Goal: Task Accomplishment & Management: Manage account settings

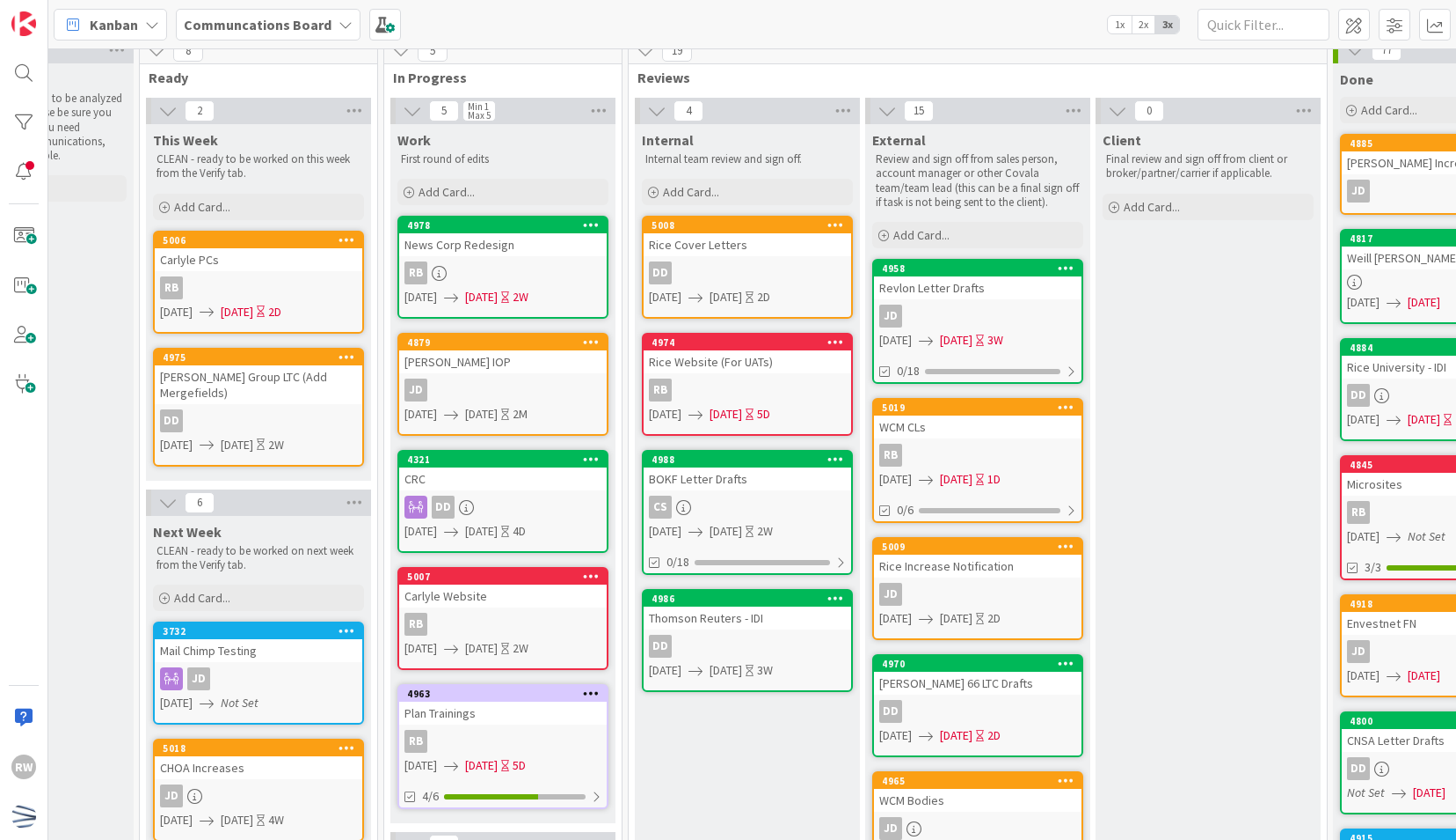
scroll to position [0, 377]
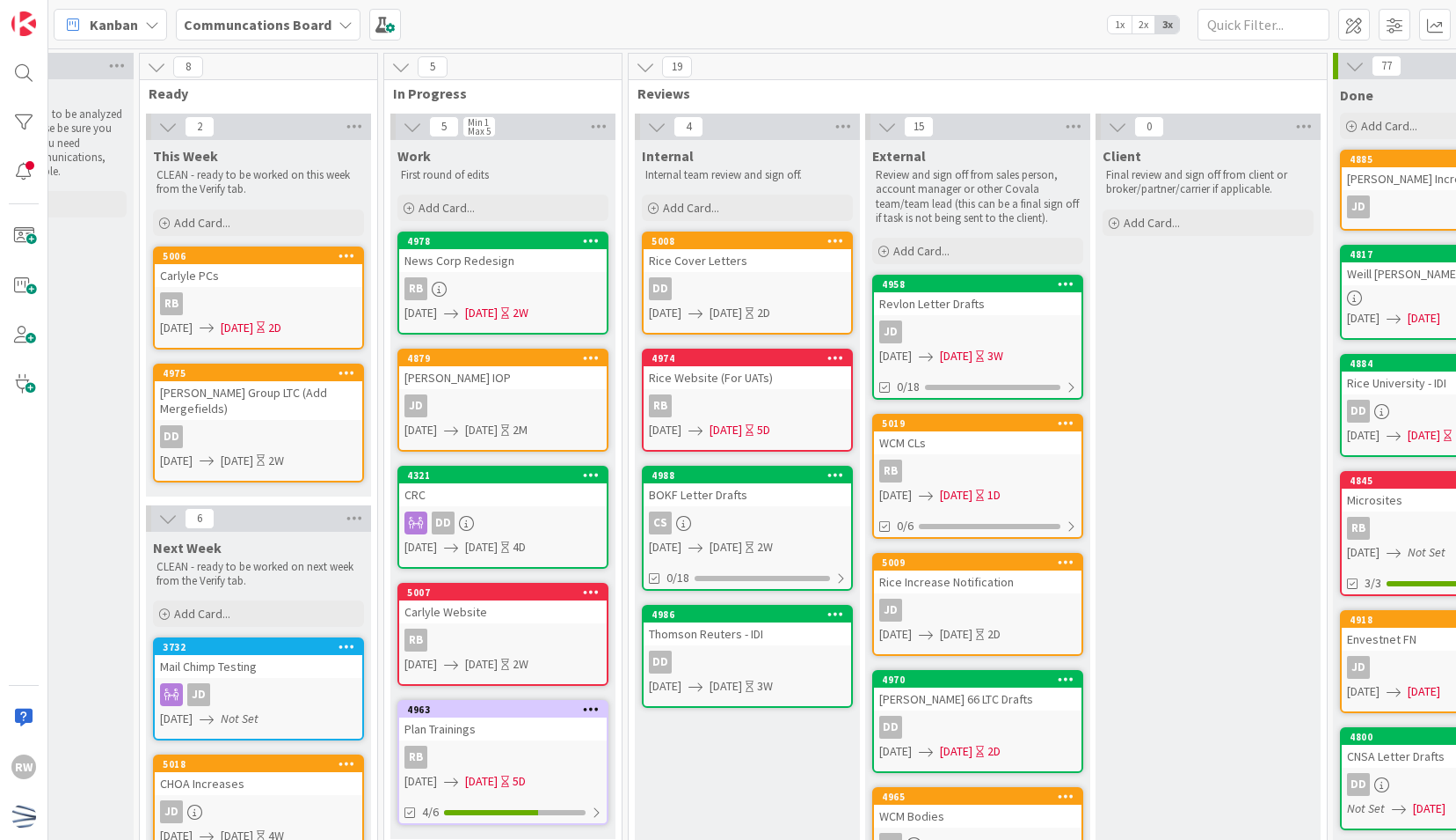
click at [801, 159] on div "Internal" at bounding box center [747, 156] width 211 height 18
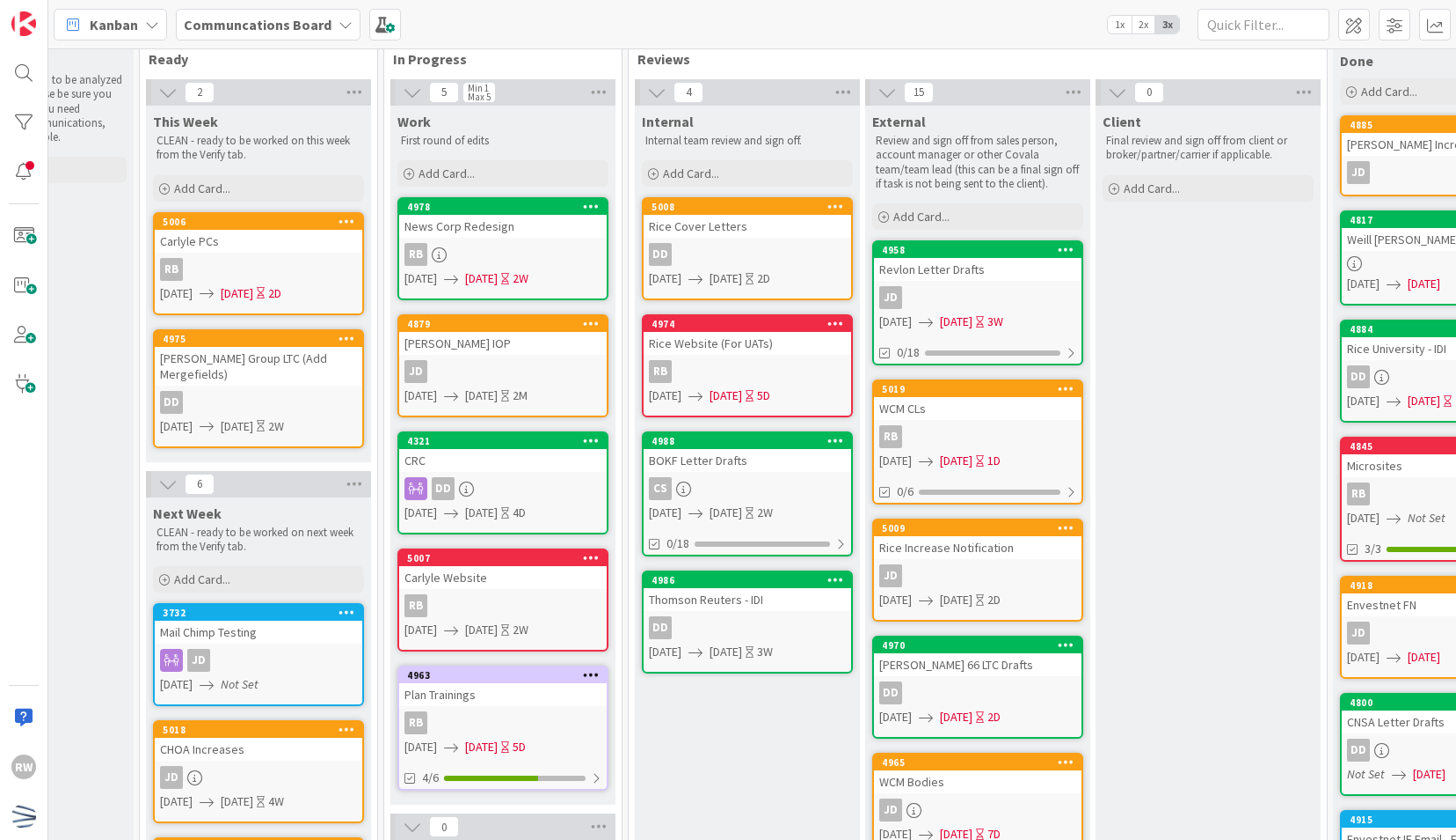
scroll to position [39, 377]
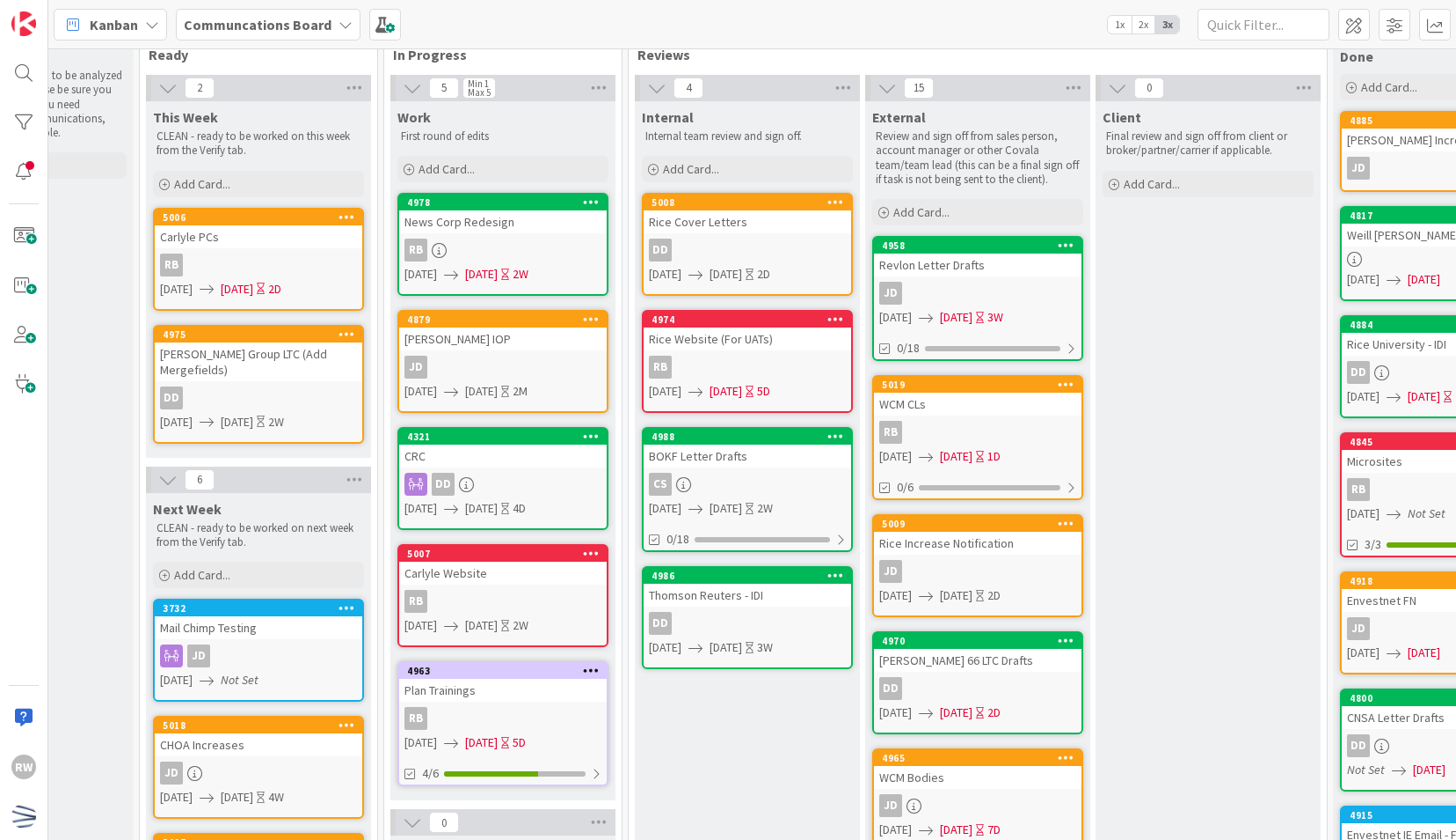
click at [835, 319] on icon at bounding box center [836, 319] width 17 height 13
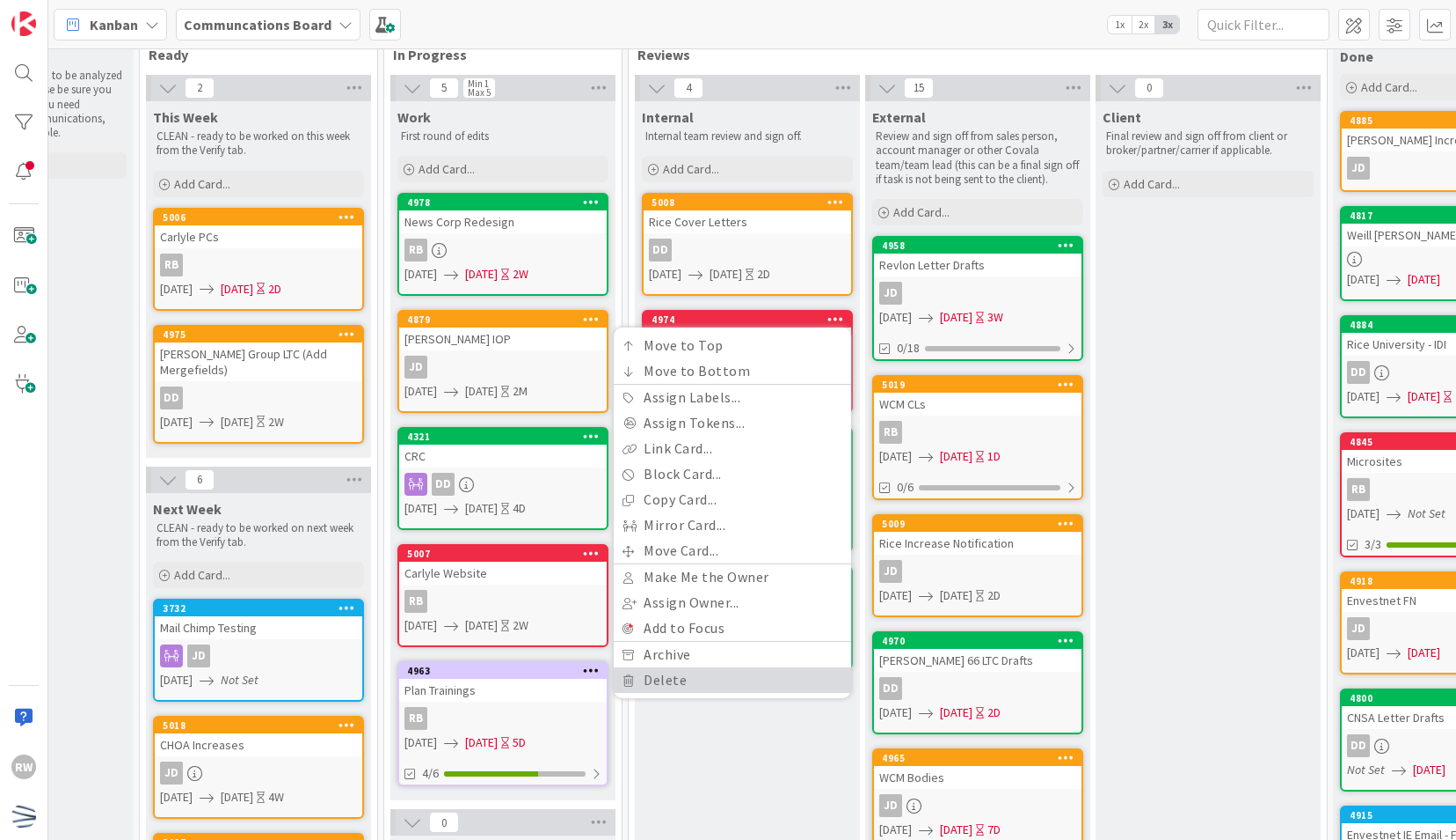
click at [707, 673] on link "Delete" at bounding box center [732, 680] width 238 height 25
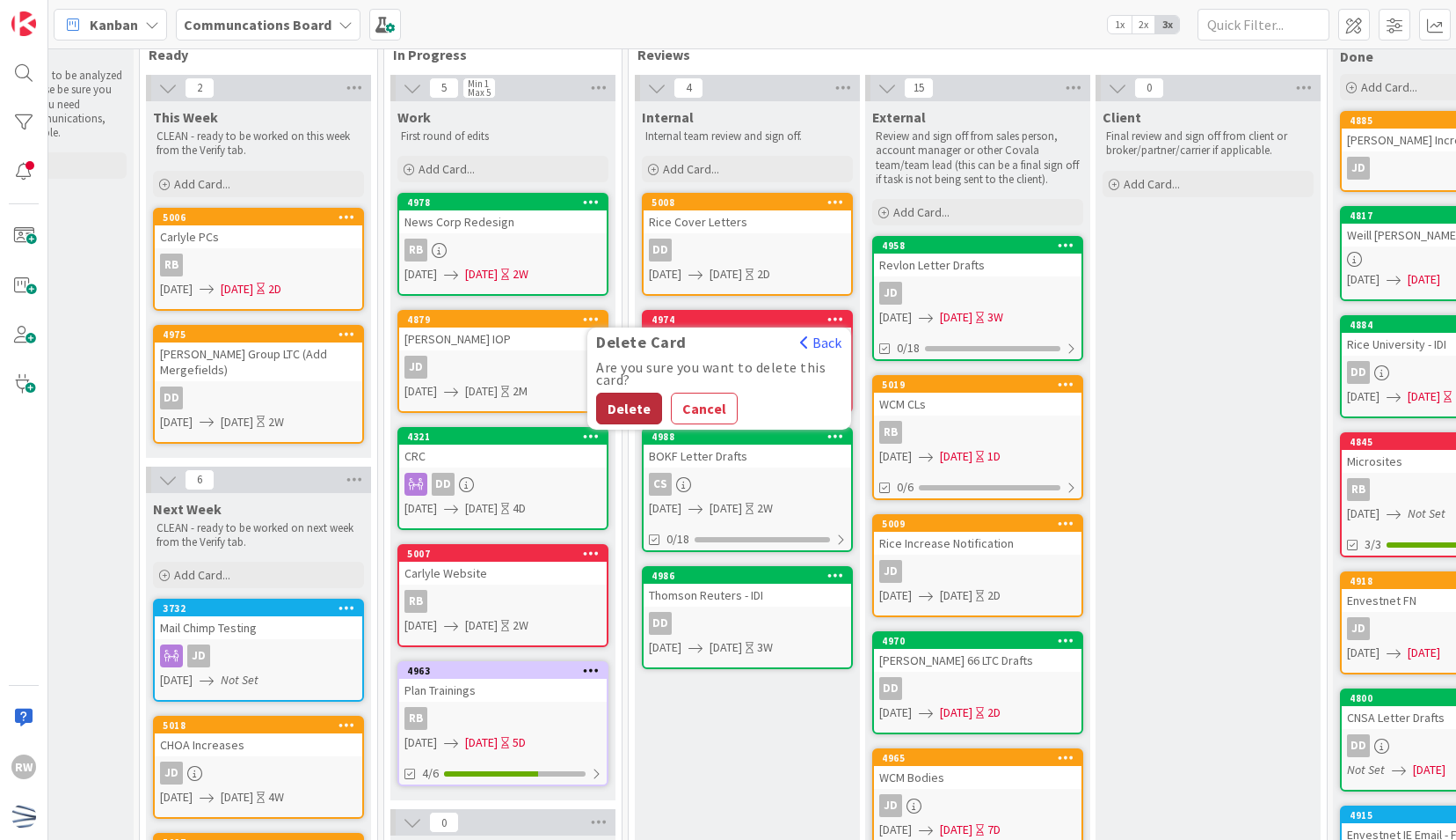
click at [637, 403] on button "Delete" at bounding box center [629, 408] width 66 height 32
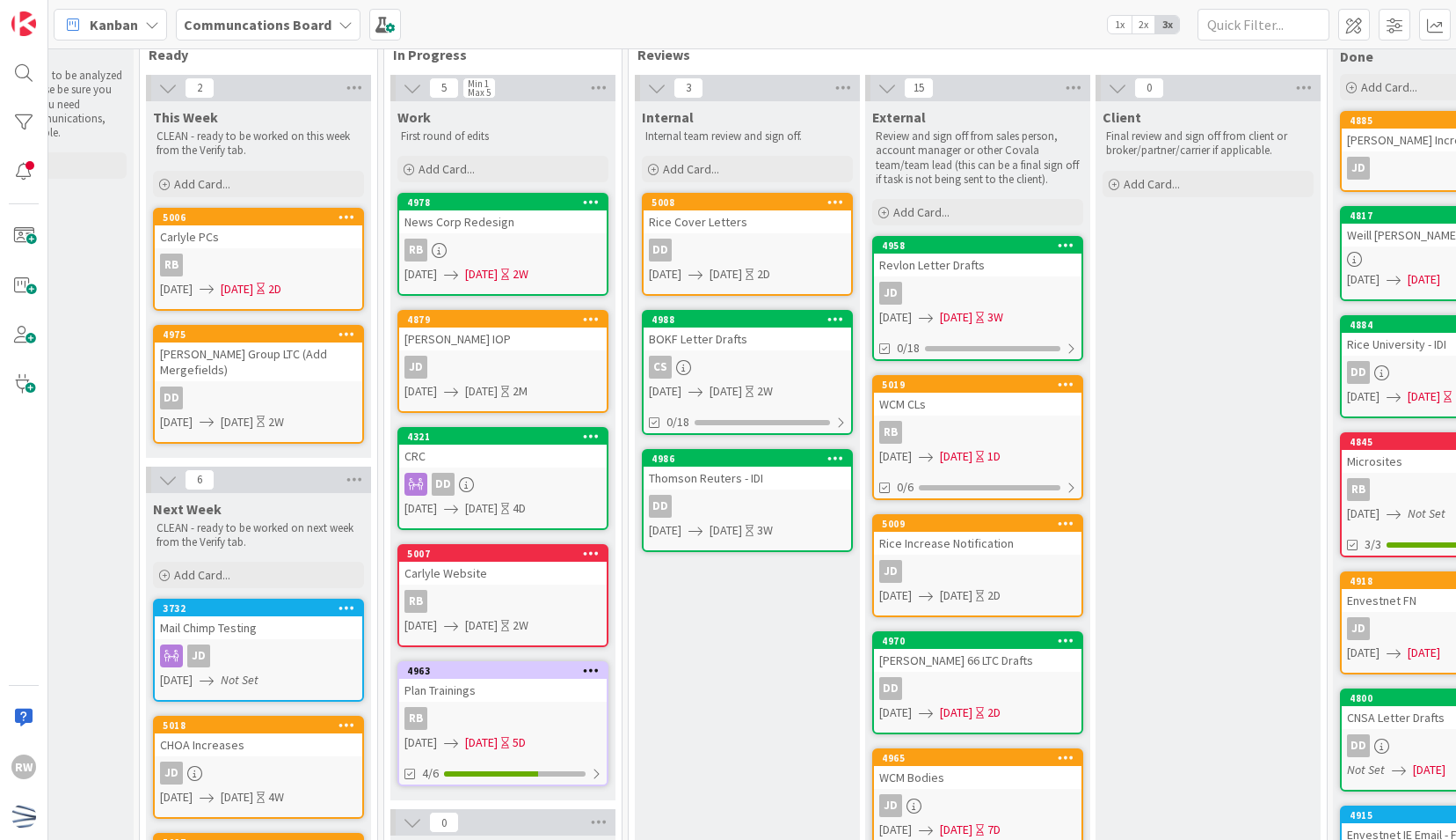
click at [835, 195] on icon at bounding box center [836, 201] width 17 height 13
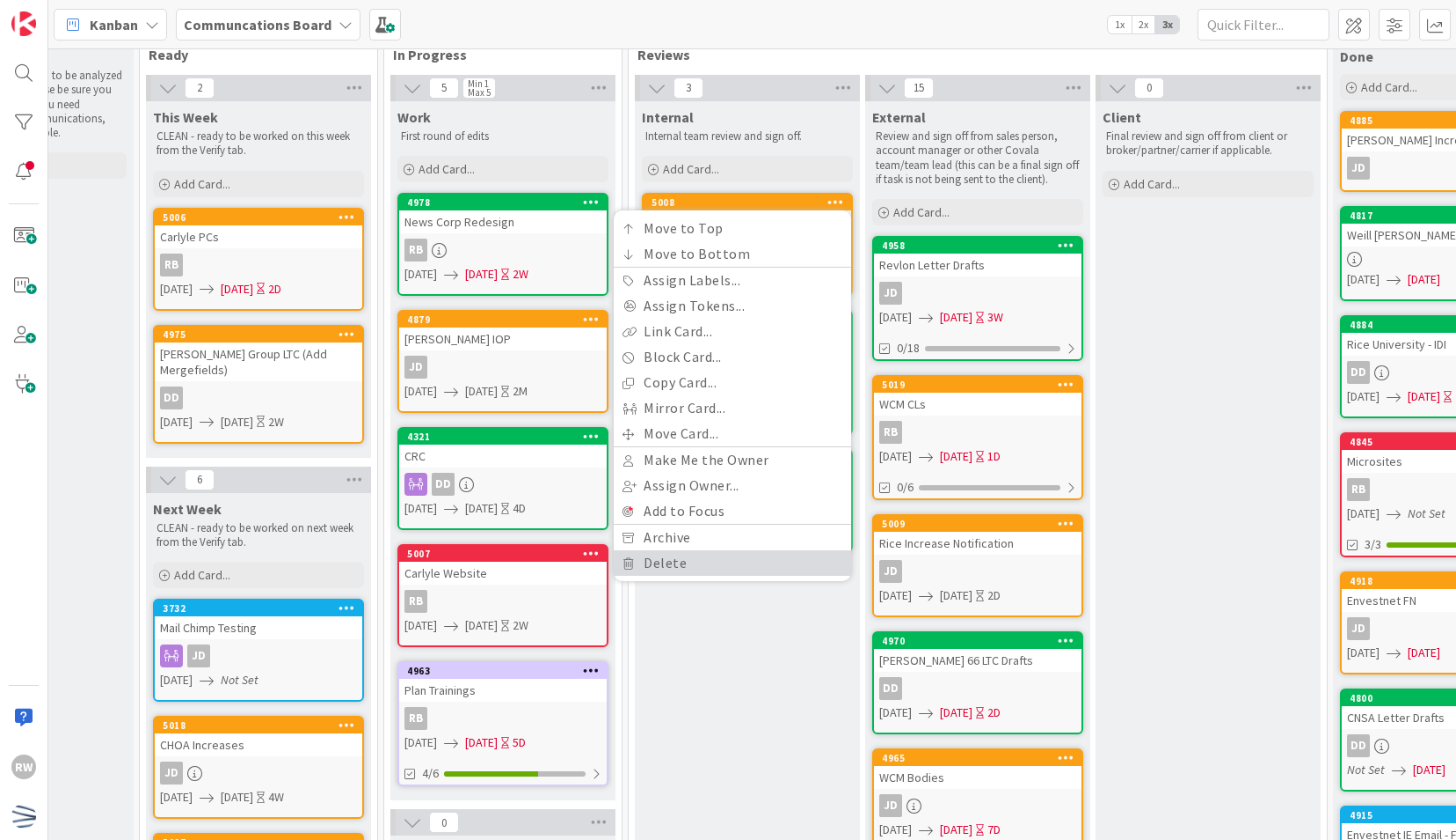
click at [665, 562] on link "Delete" at bounding box center [732, 562] width 238 height 25
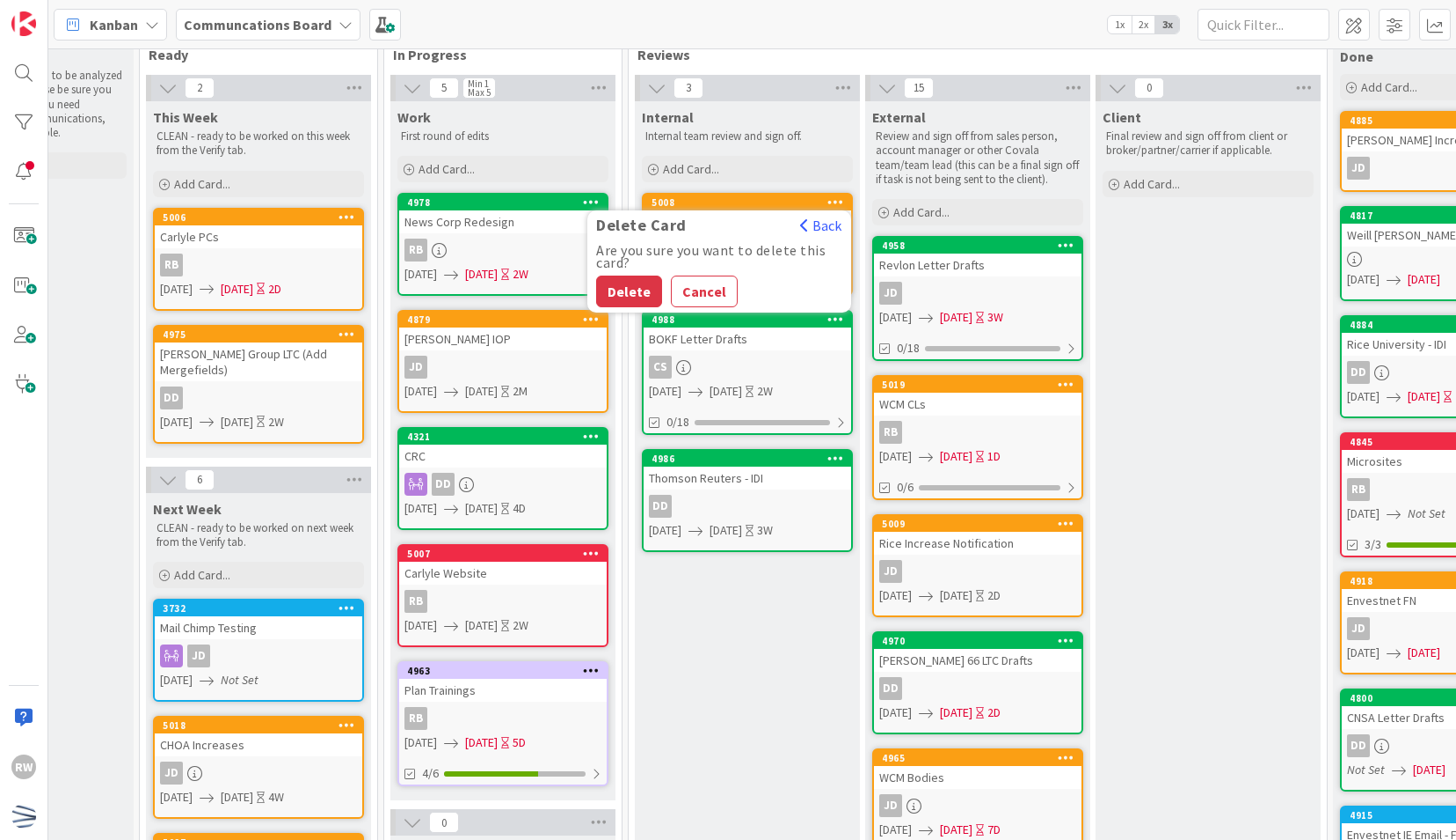
click at [633, 272] on div "Are you sure you want to delete this card? Delete Cancel" at bounding box center [719, 275] width 264 height 63
click at [630, 292] on button "Delete" at bounding box center [629, 291] width 66 height 32
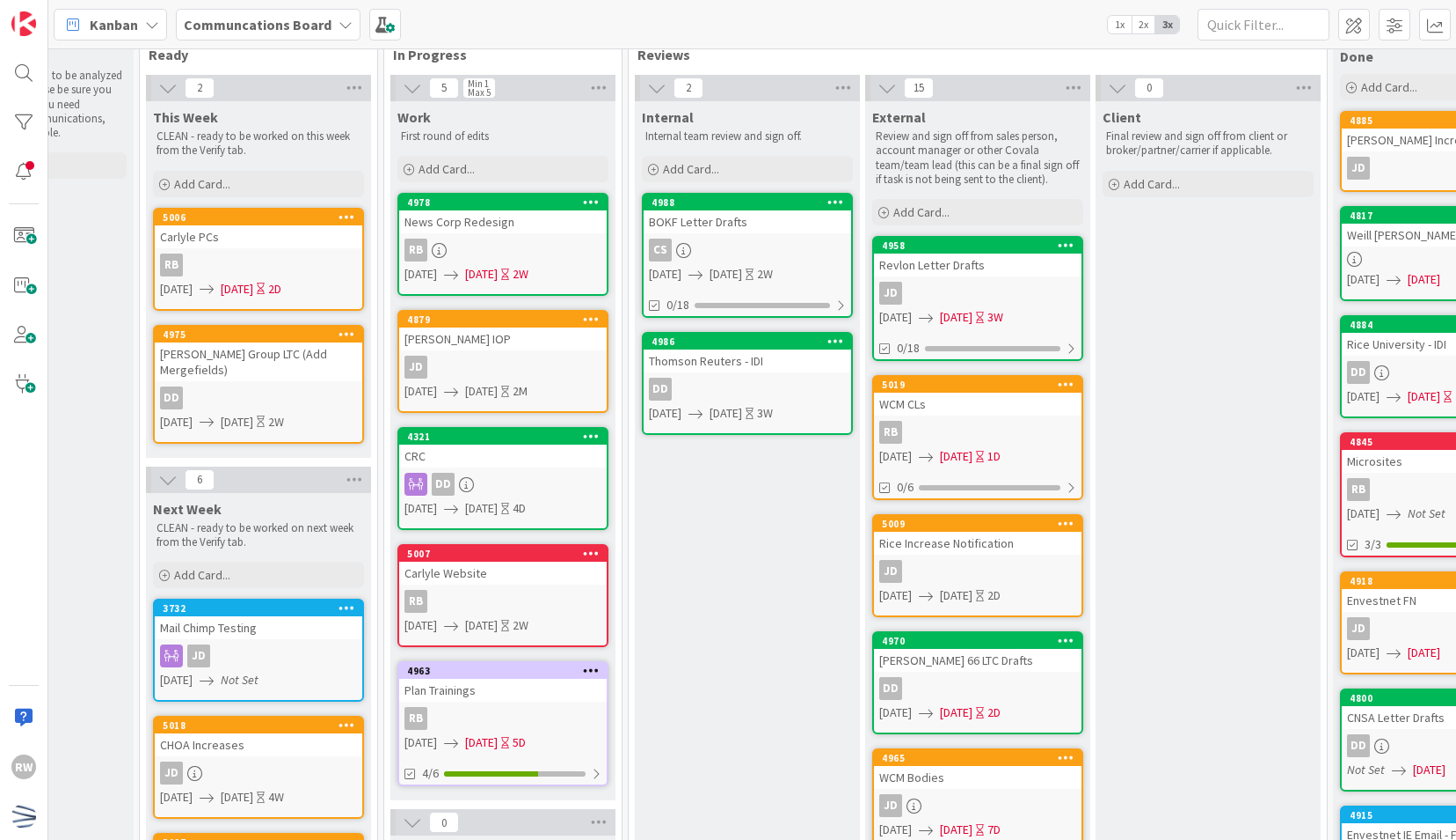
click at [704, 642] on div "Internal Internal team review and sign off. Add Card... 4988 BOKF Letter Drafts…" at bounding box center [747, 826] width 225 height 1451
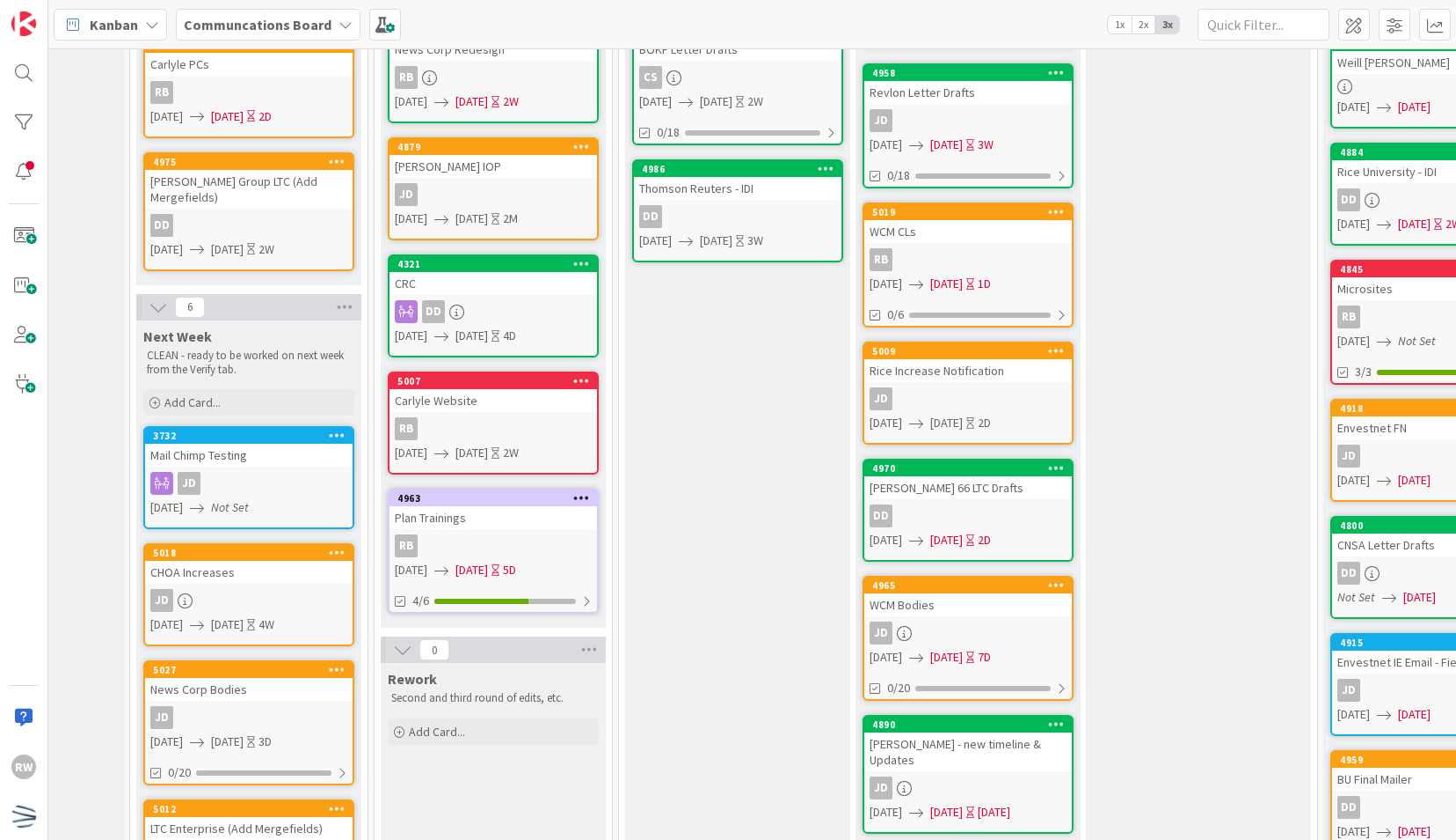
scroll to position [468, 386]
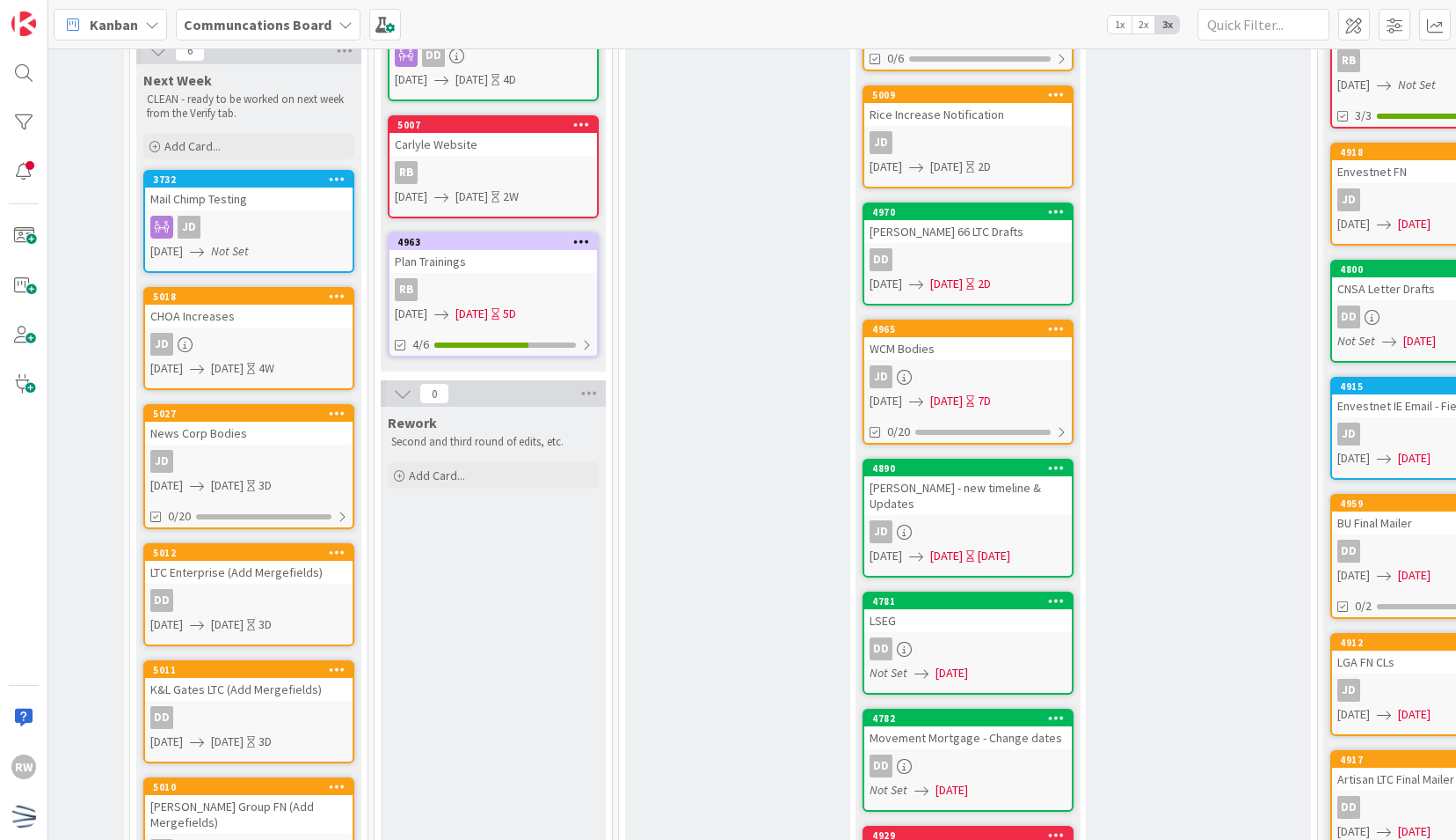
click at [1057, 94] on icon at bounding box center [1056, 94] width 17 height 13
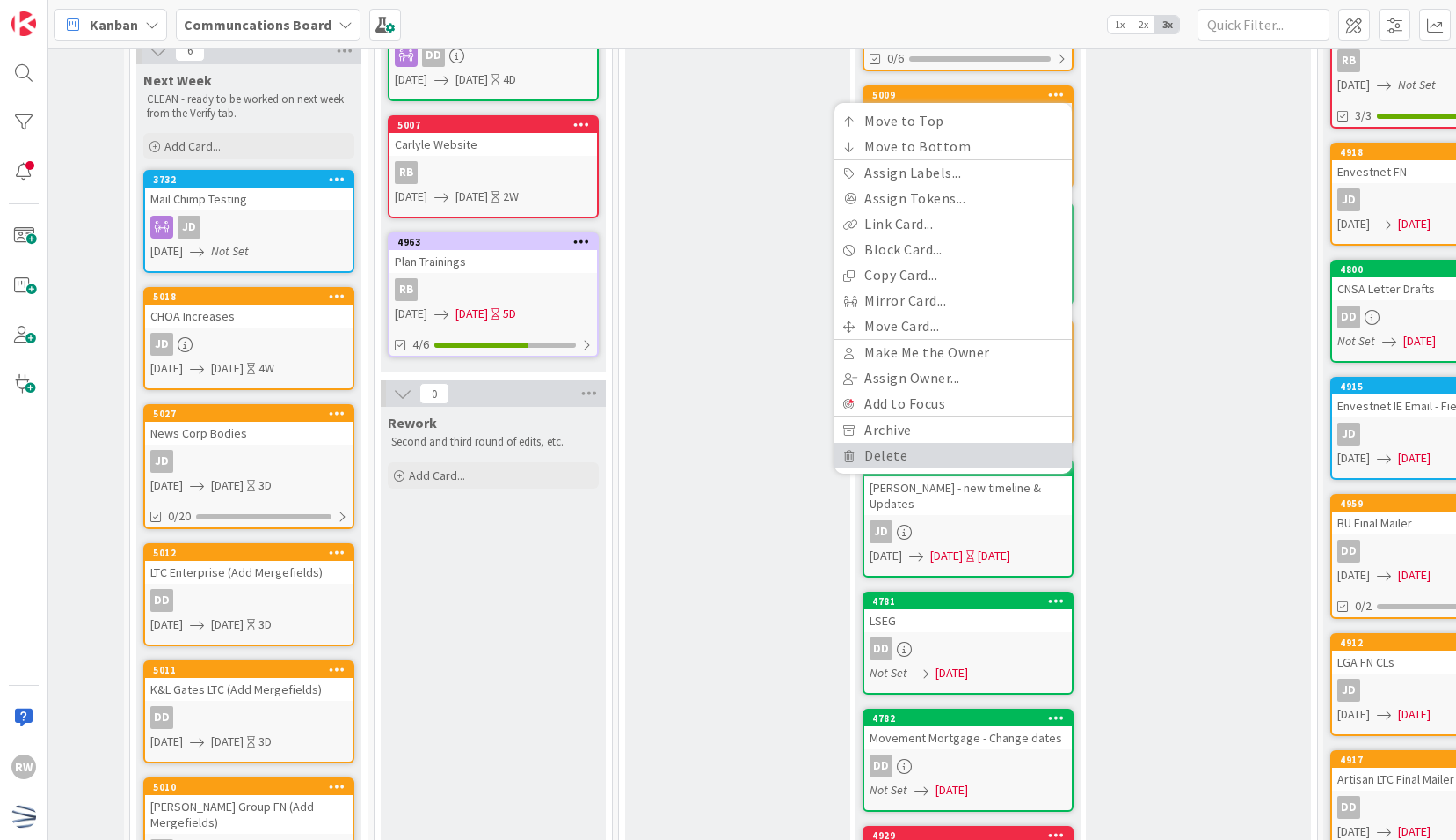
click at [981, 449] on link "Delete" at bounding box center [953, 455] width 238 height 25
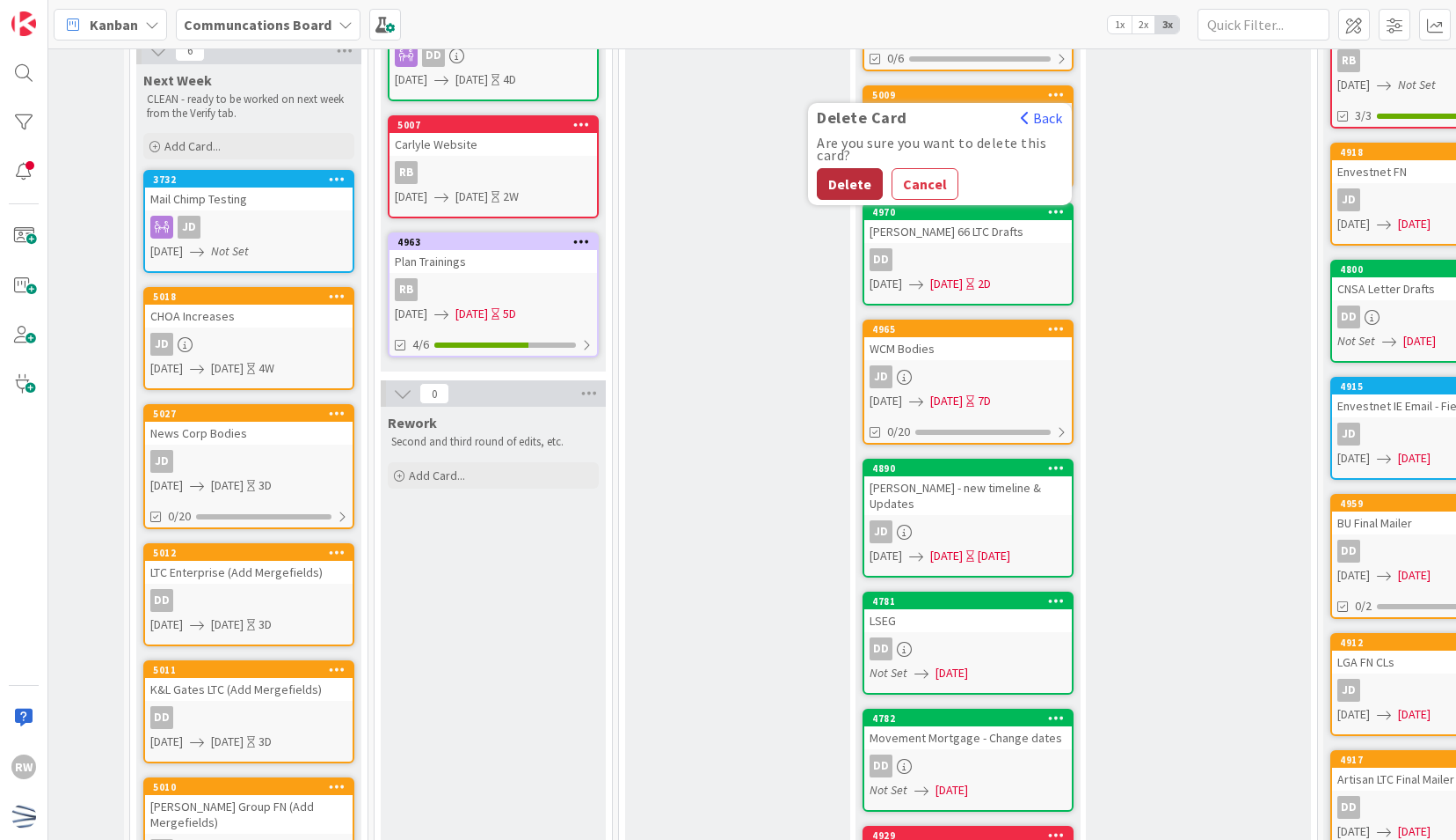
click at [827, 185] on button "Delete" at bounding box center [850, 183] width 66 height 32
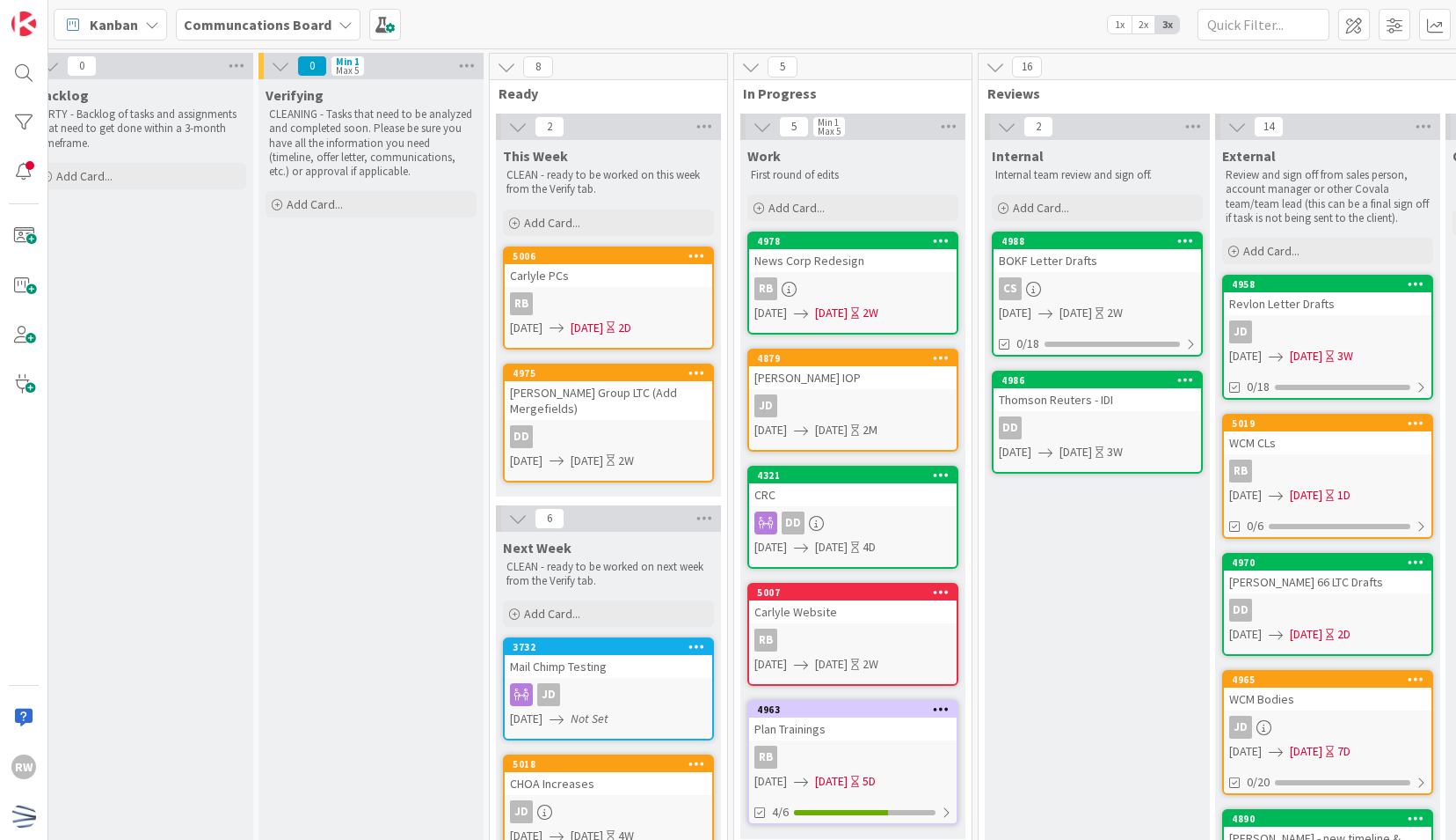
scroll to position [0, 0]
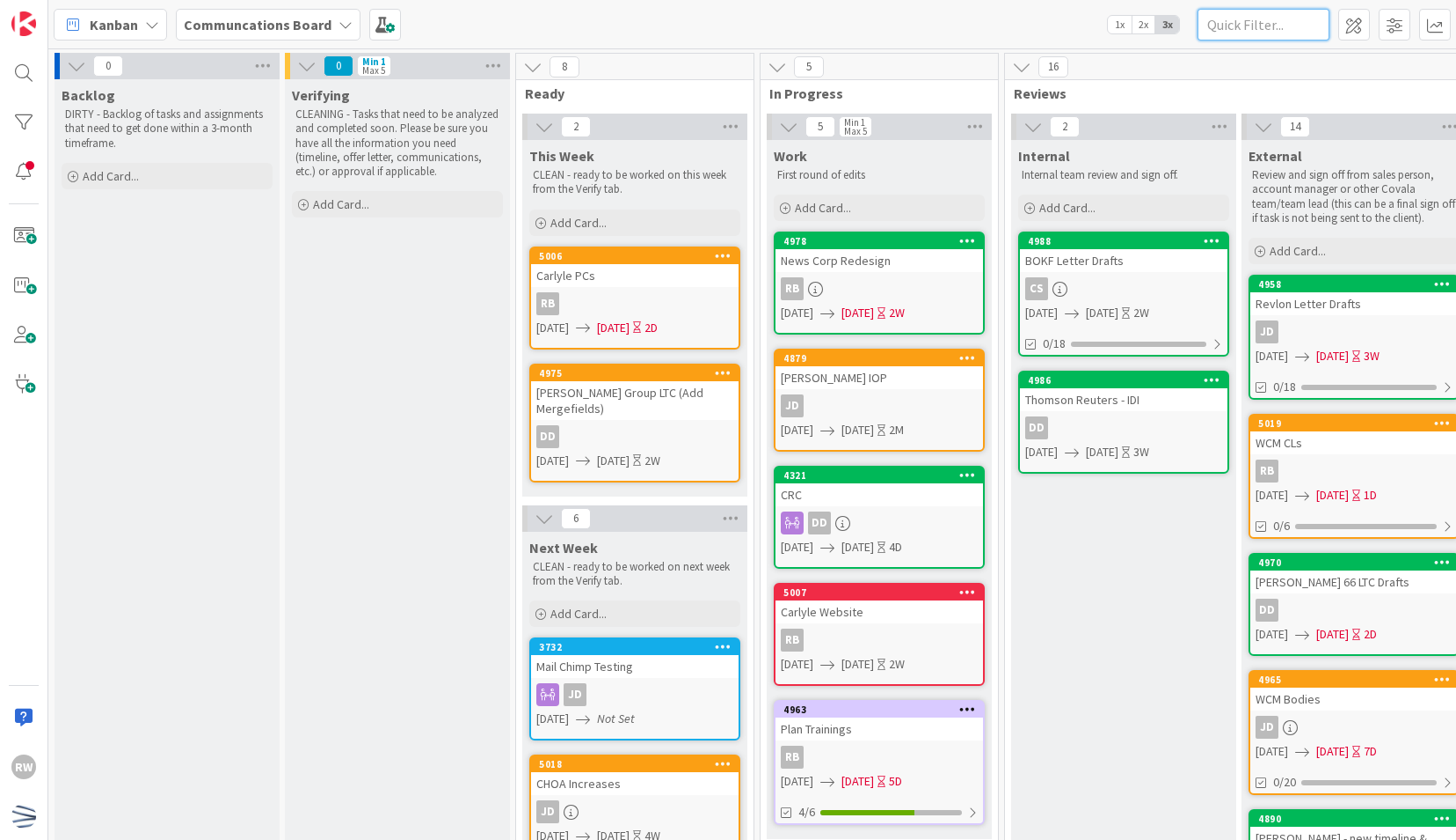
click at [1242, 20] on input "text" at bounding box center [1263, 24] width 131 height 32
type input "rice"
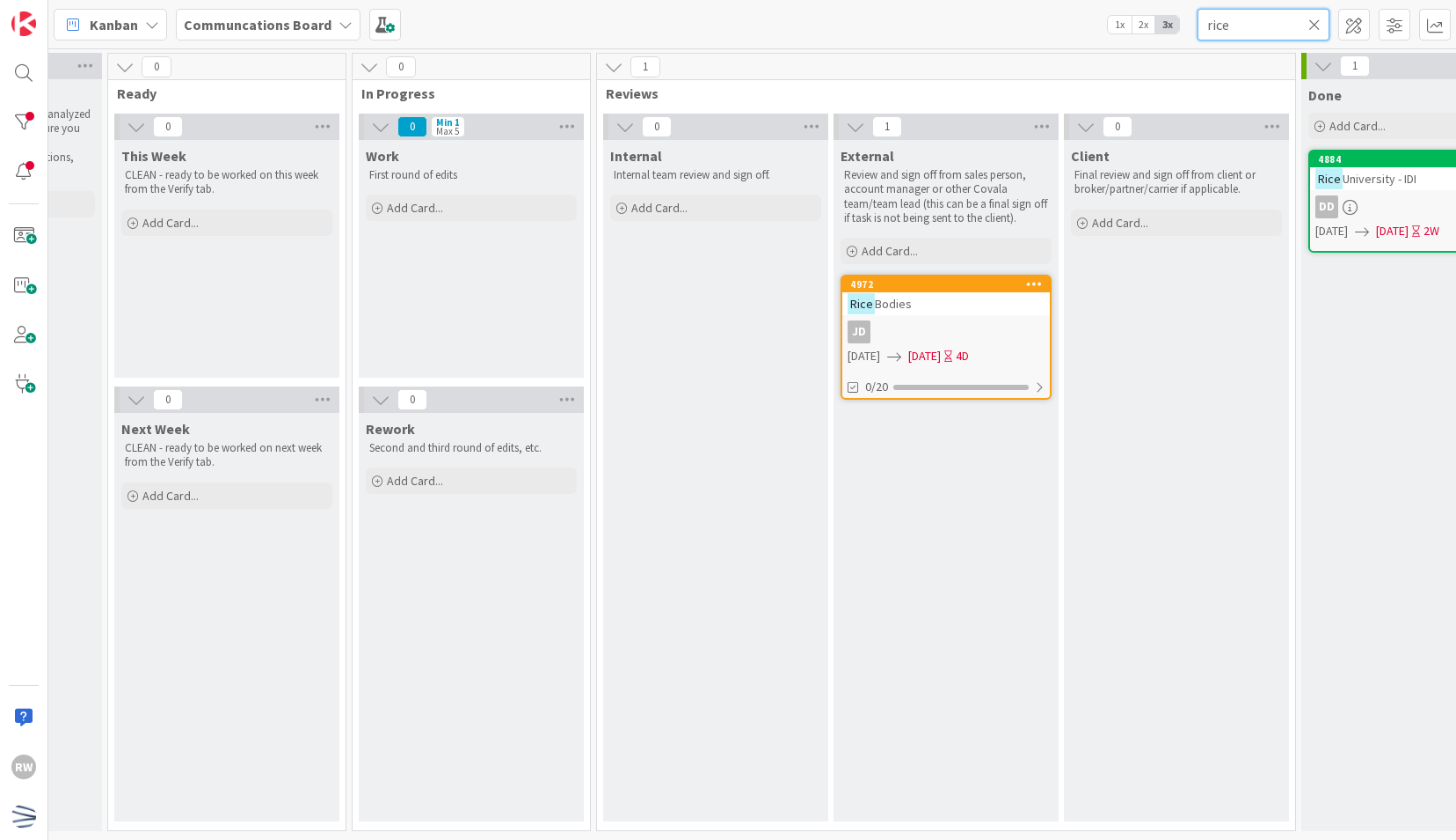
scroll to position [0, 410]
click at [1034, 284] on icon at bounding box center [1032, 283] width 17 height 13
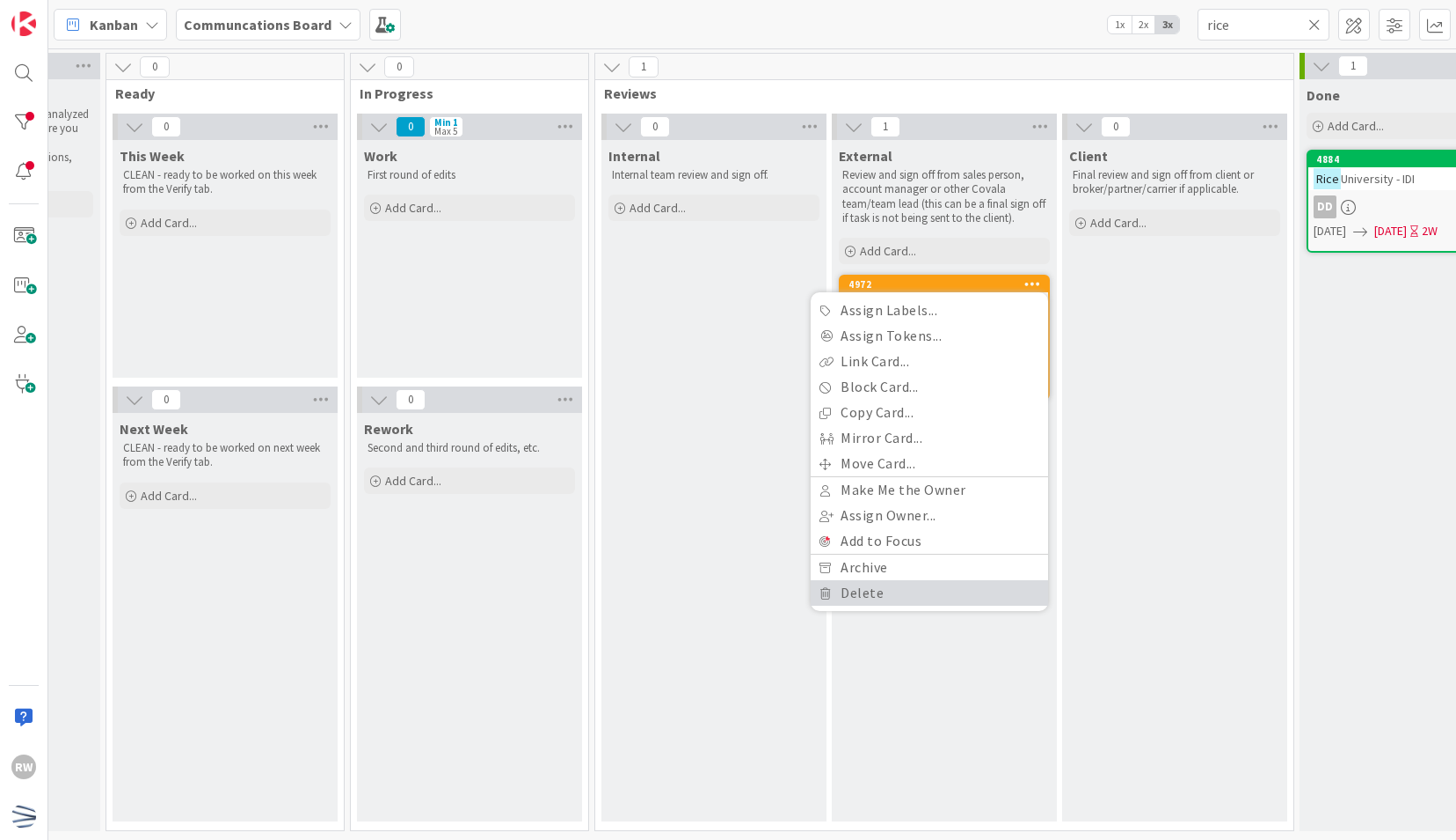
click at [941, 586] on link "Delete" at bounding box center [930, 592] width 238 height 25
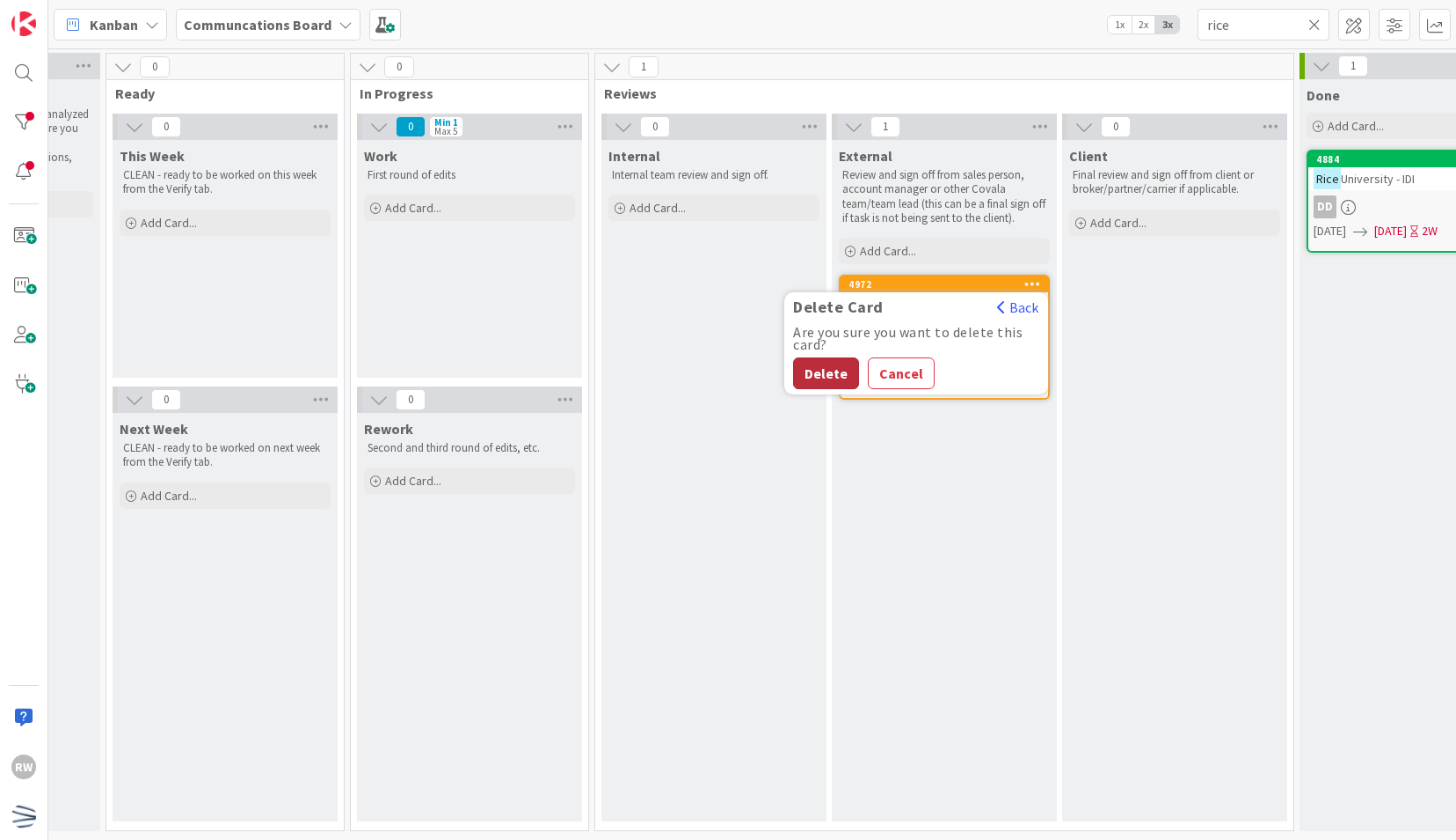
click at [816, 364] on button "Delete" at bounding box center [827, 373] width 66 height 32
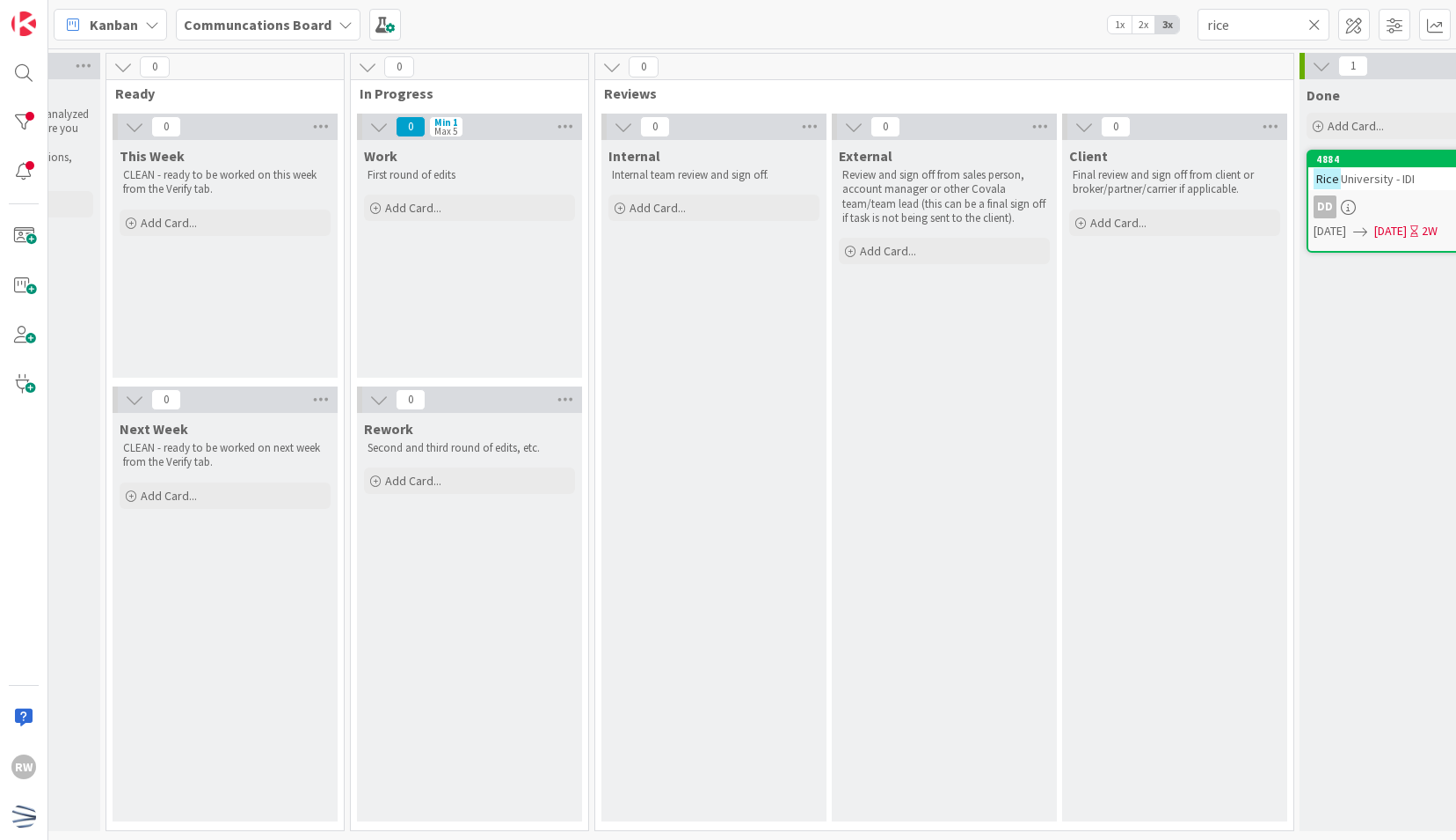
scroll to position [0, 589]
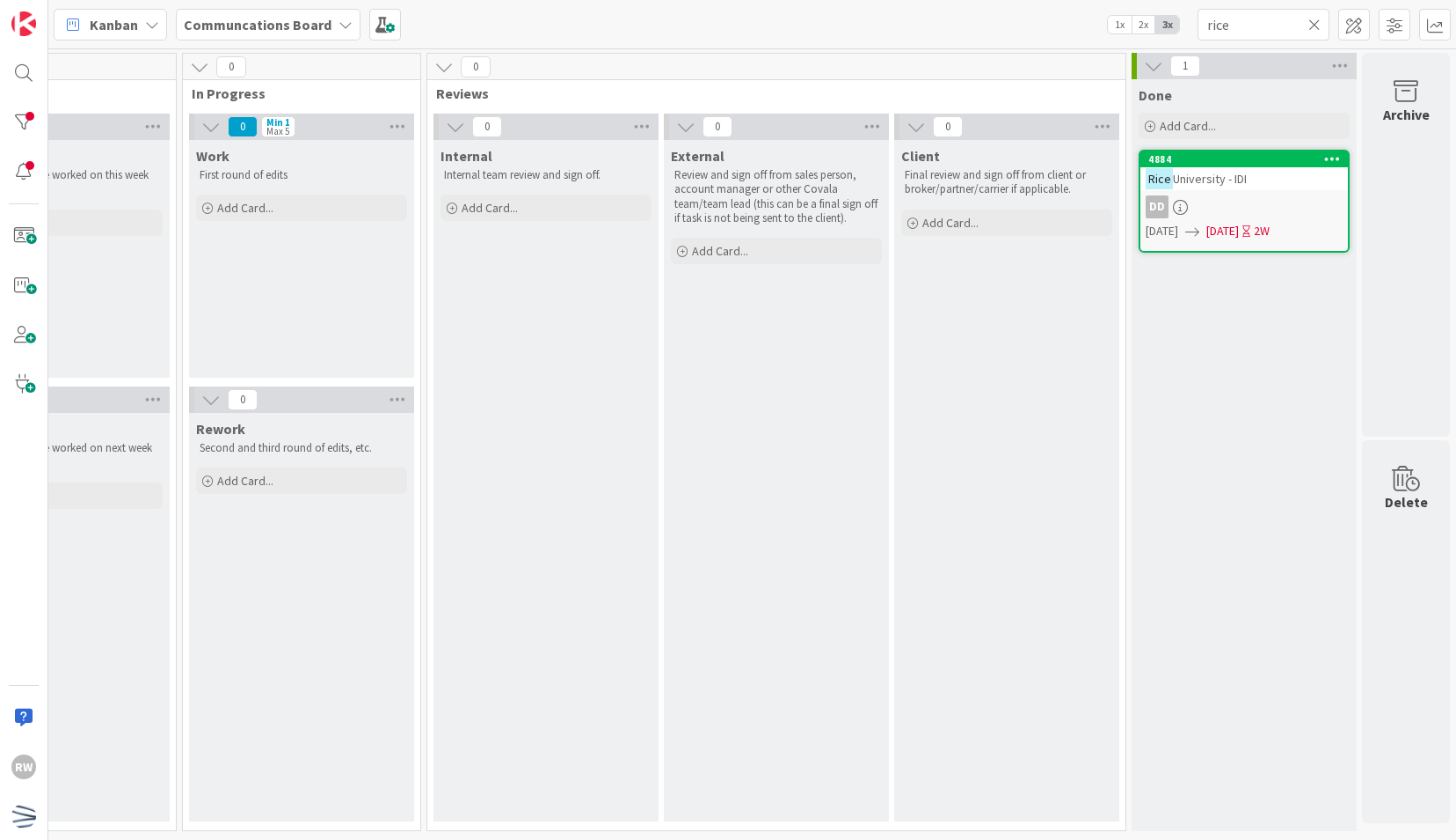
click at [1318, 30] on icon at bounding box center [1315, 24] width 13 height 16
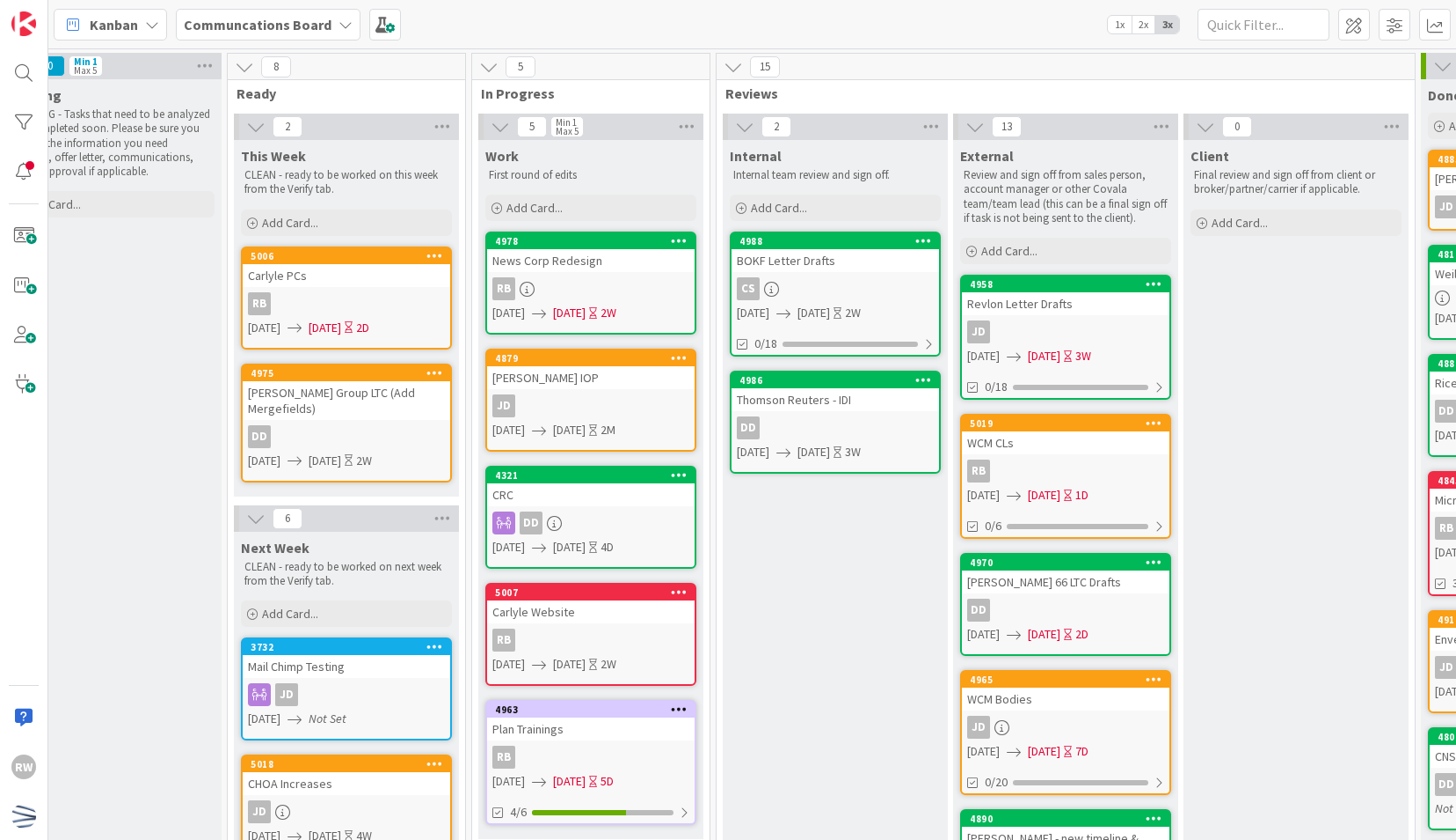
scroll to position [0, 291]
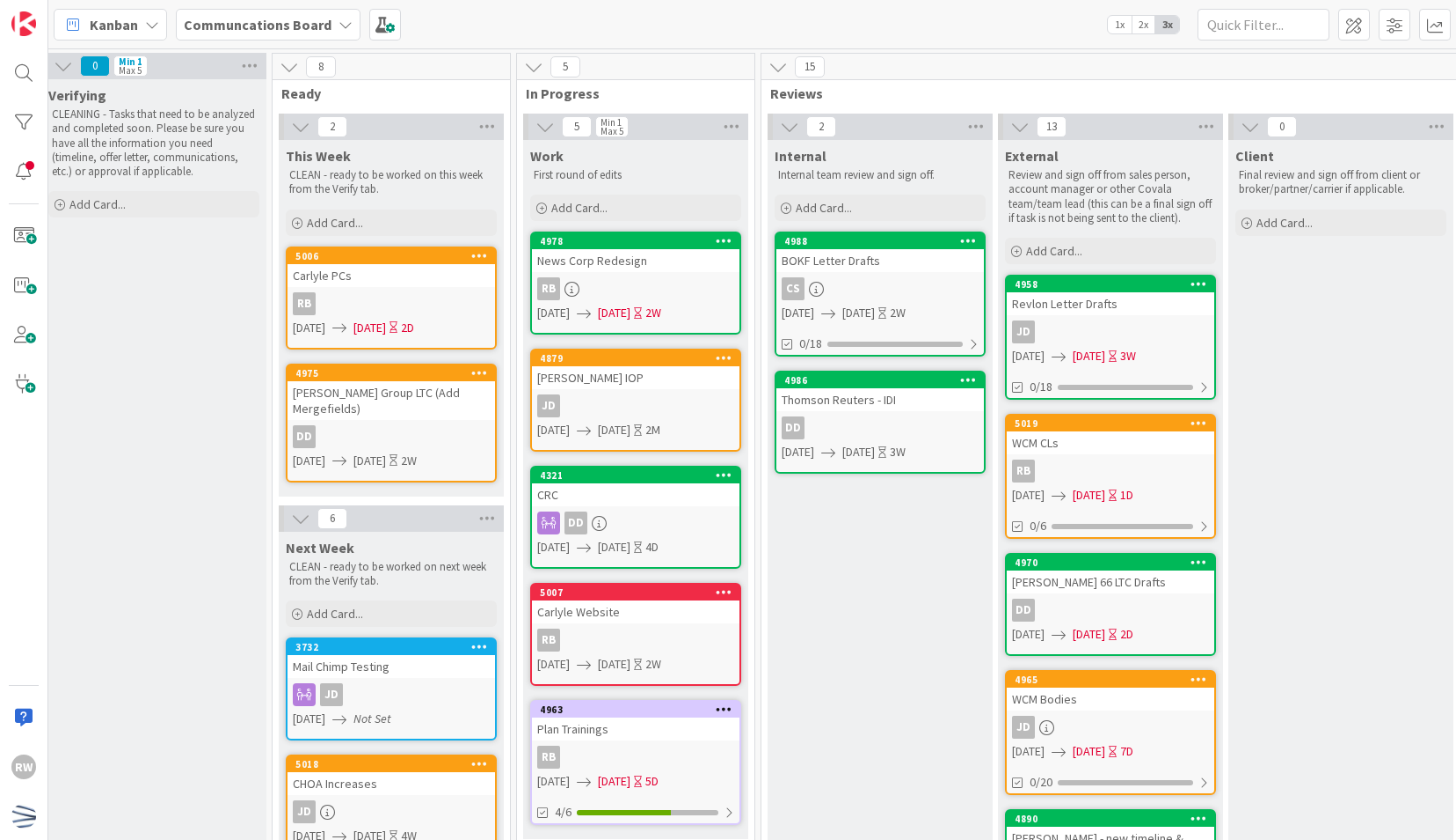
click at [871, 395] on div "Thomson Reuters - IDI" at bounding box center [879, 399] width 207 height 22
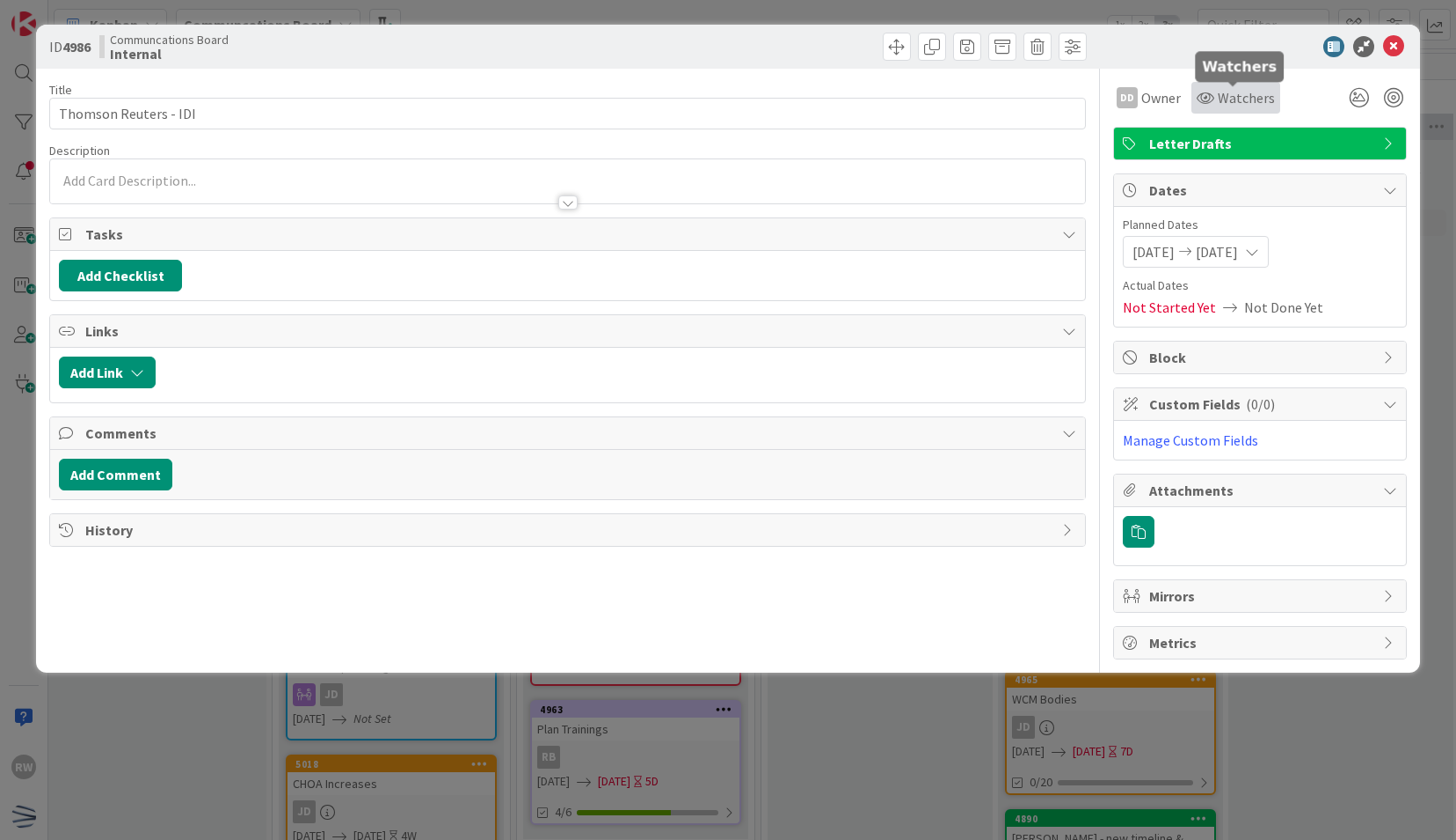
click at [1215, 100] on div "Watchers" at bounding box center [1236, 97] width 78 height 21
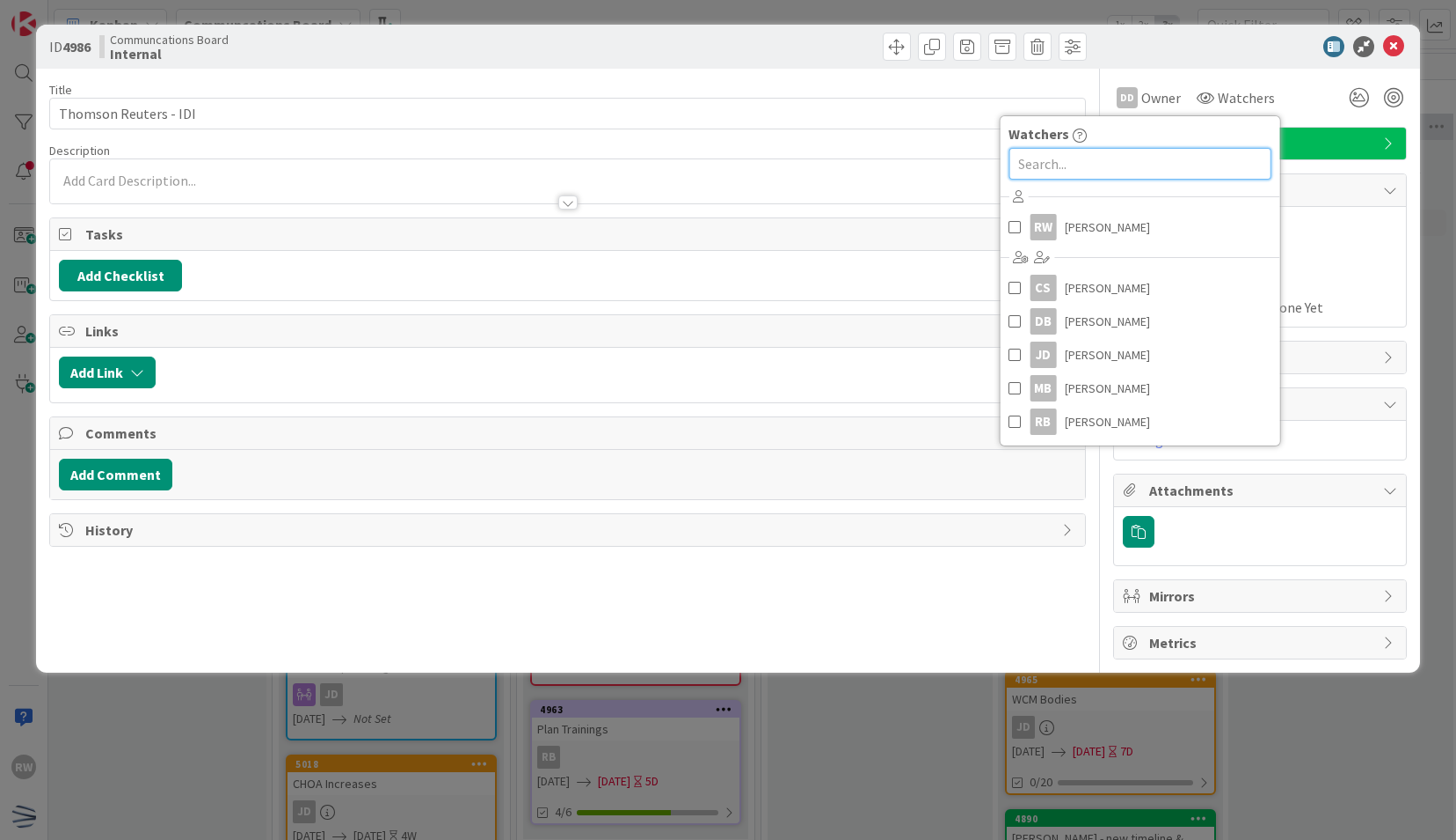
click at [1144, 159] on input "text" at bounding box center [1139, 164] width 262 height 32
click at [1056, 349] on link "[PERSON_NAME]" at bounding box center [1139, 355] width 280 height 33
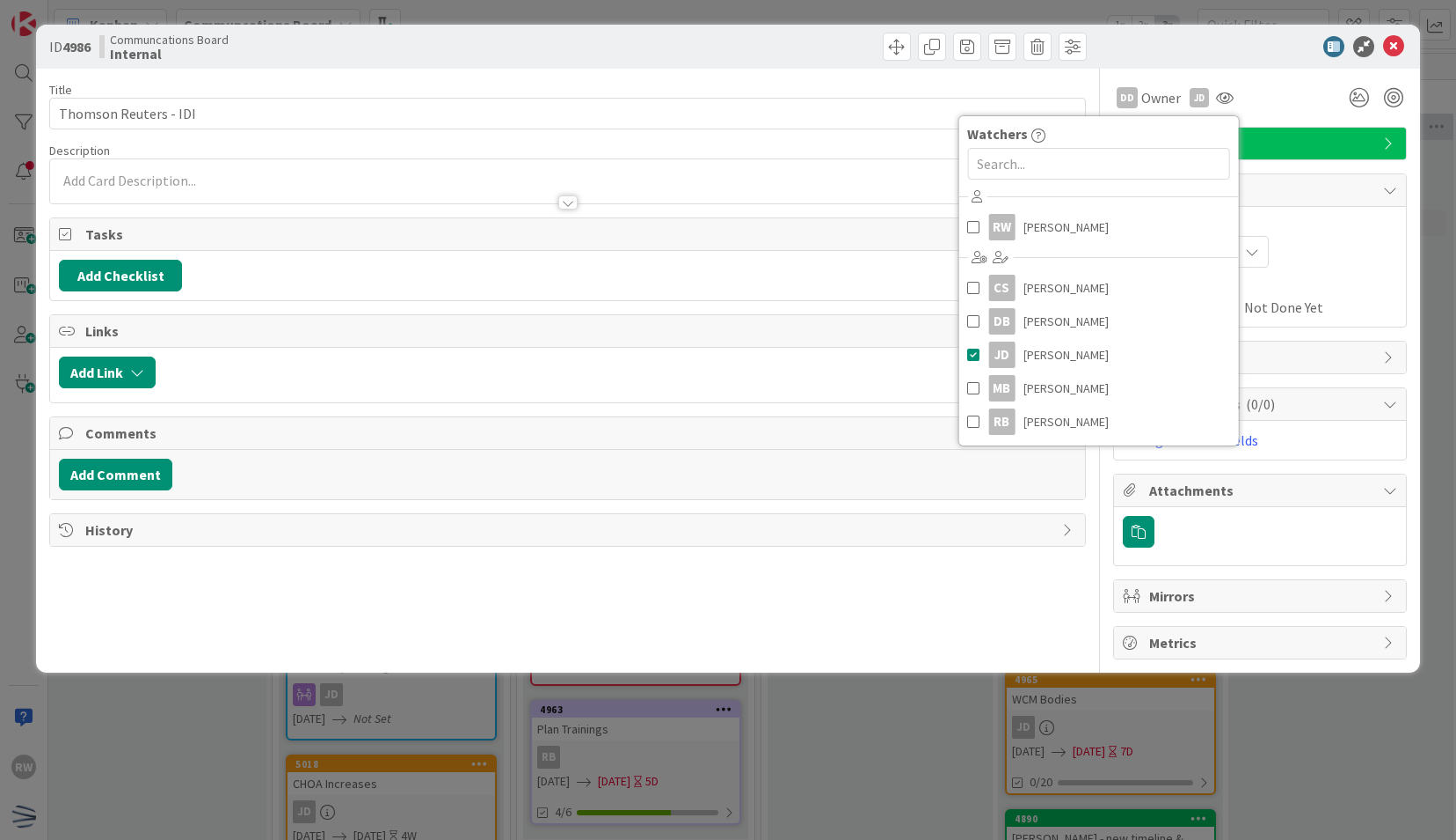
click at [1277, 72] on div "DD Owner JD Watchers RW [PERSON_NAME] CS [PERSON_NAME] DB [PERSON_NAME] [PERSON…" at bounding box center [1260, 91] width 294 height 45
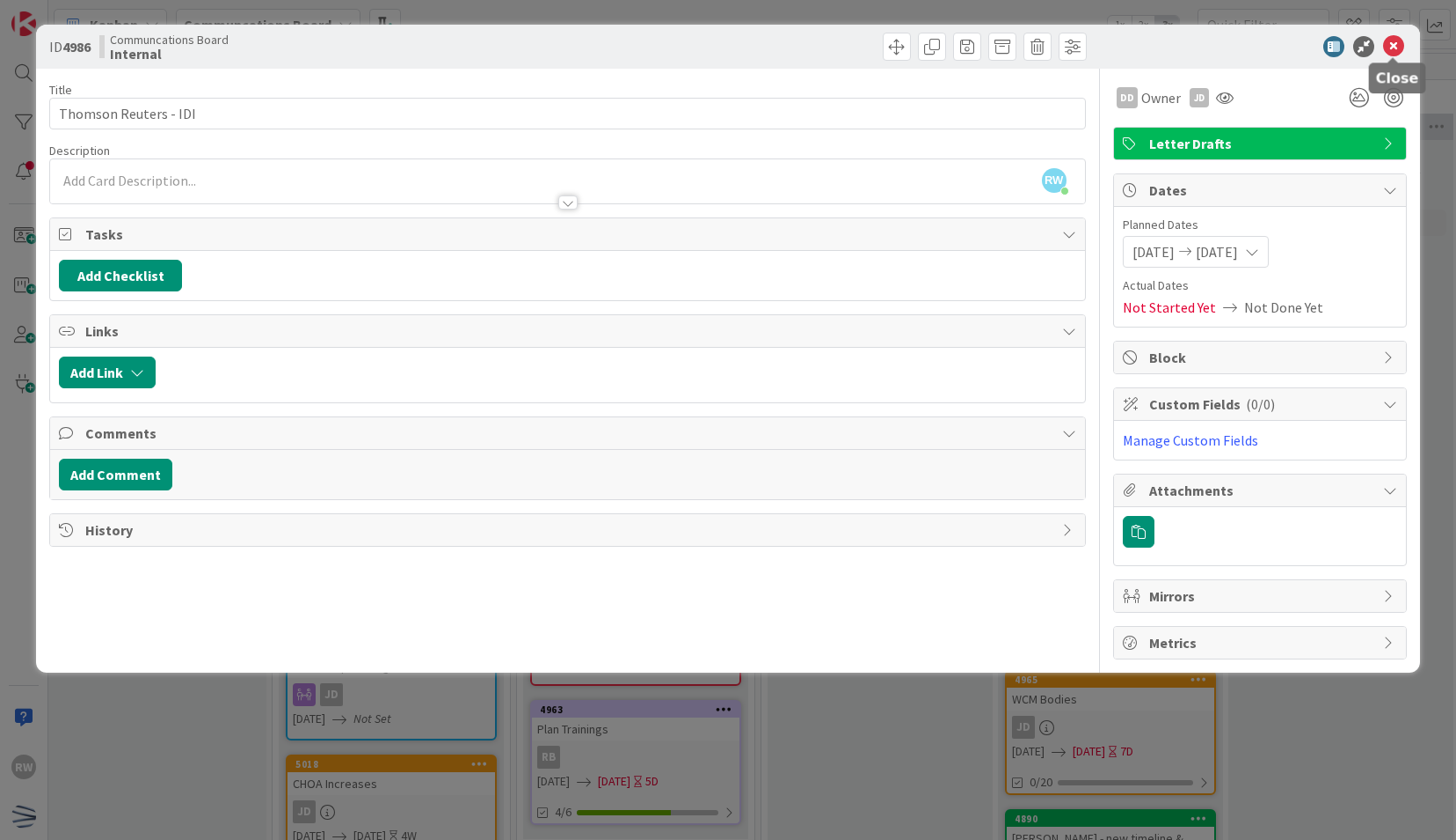
click at [1397, 42] on icon at bounding box center [1394, 47] width 21 height 21
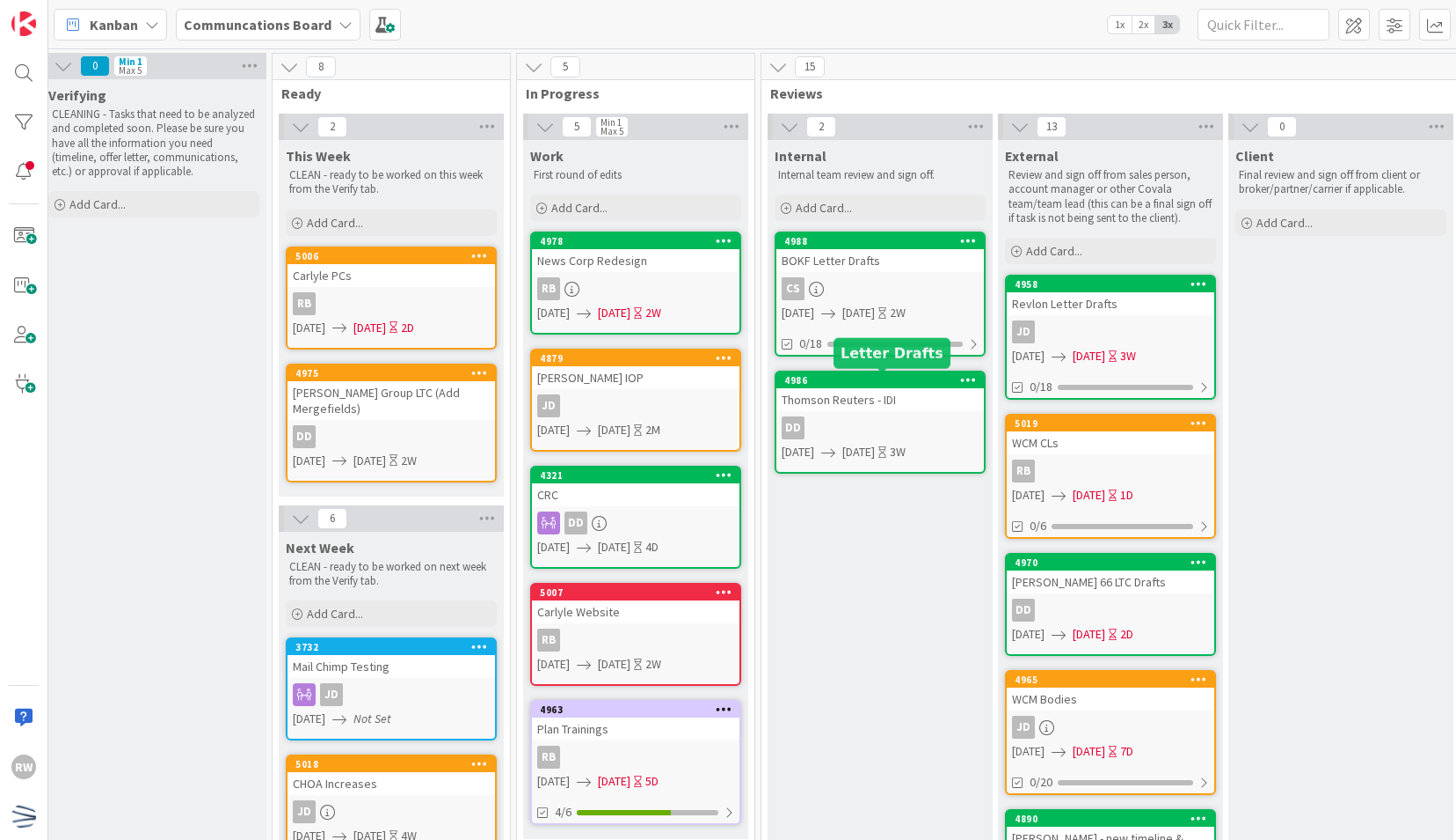
click at [848, 374] on div "4986" at bounding box center [884, 380] width 200 height 13
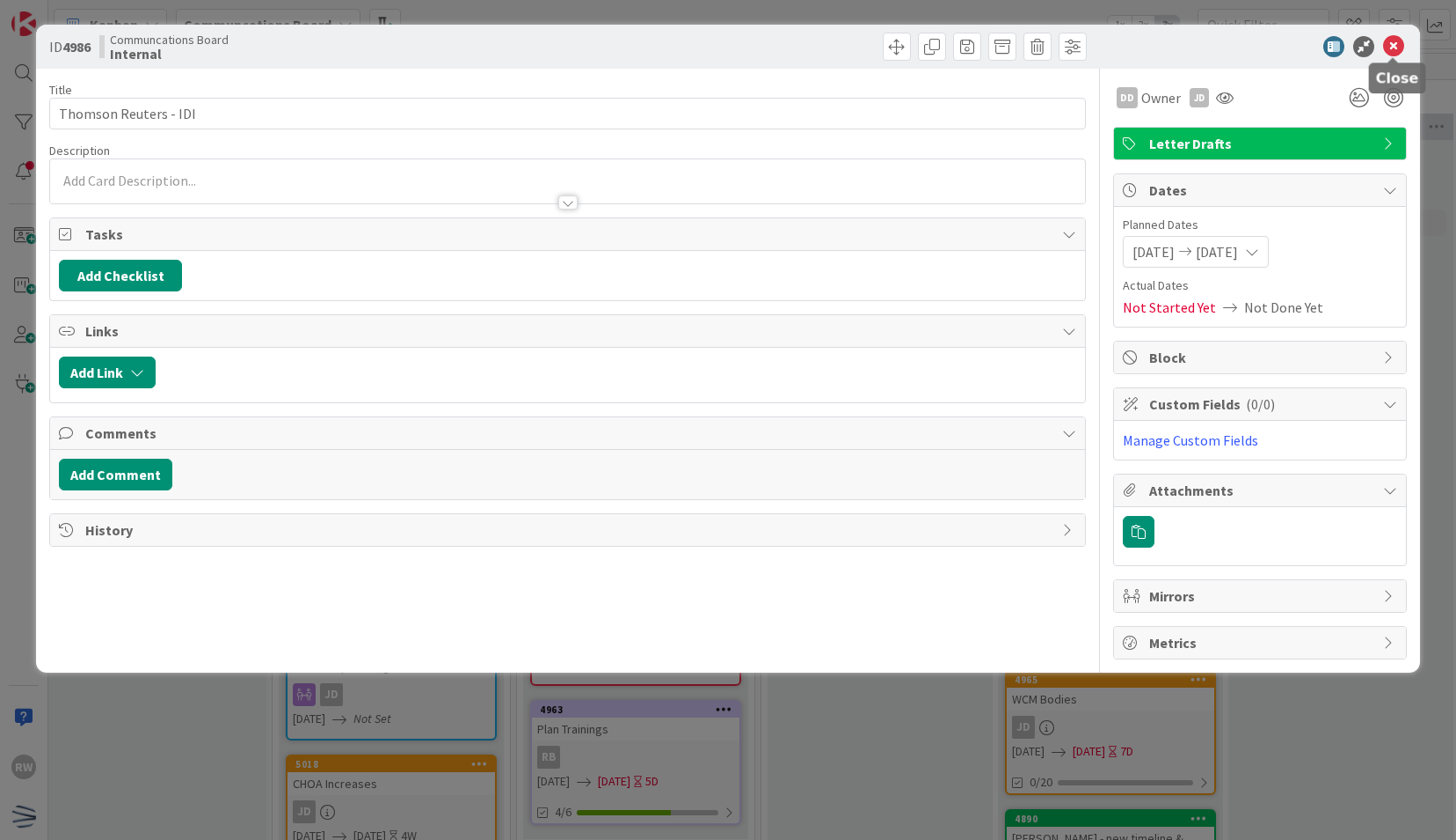
click at [1398, 44] on icon at bounding box center [1394, 47] width 21 height 21
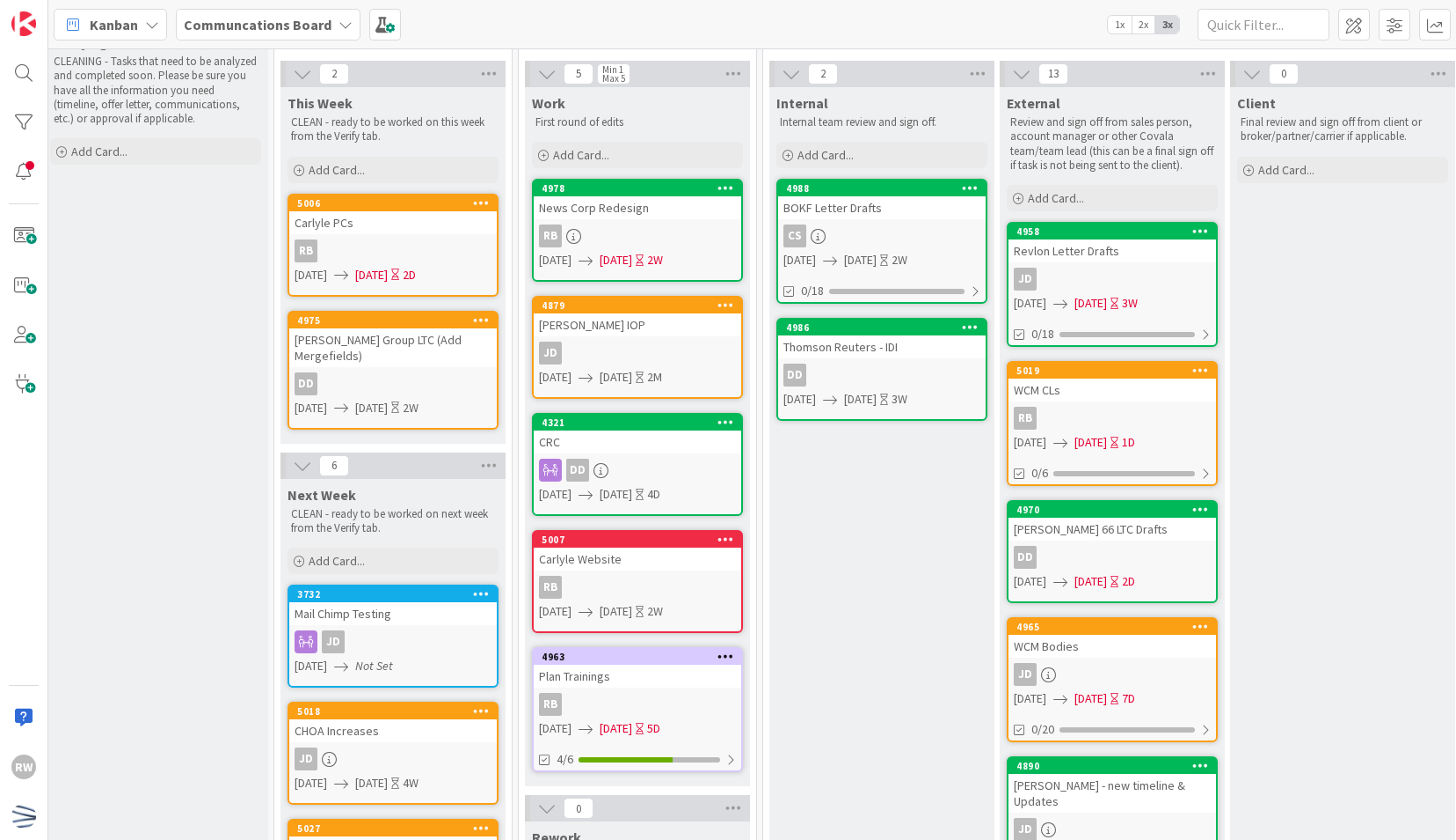
scroll to position [0, 242]
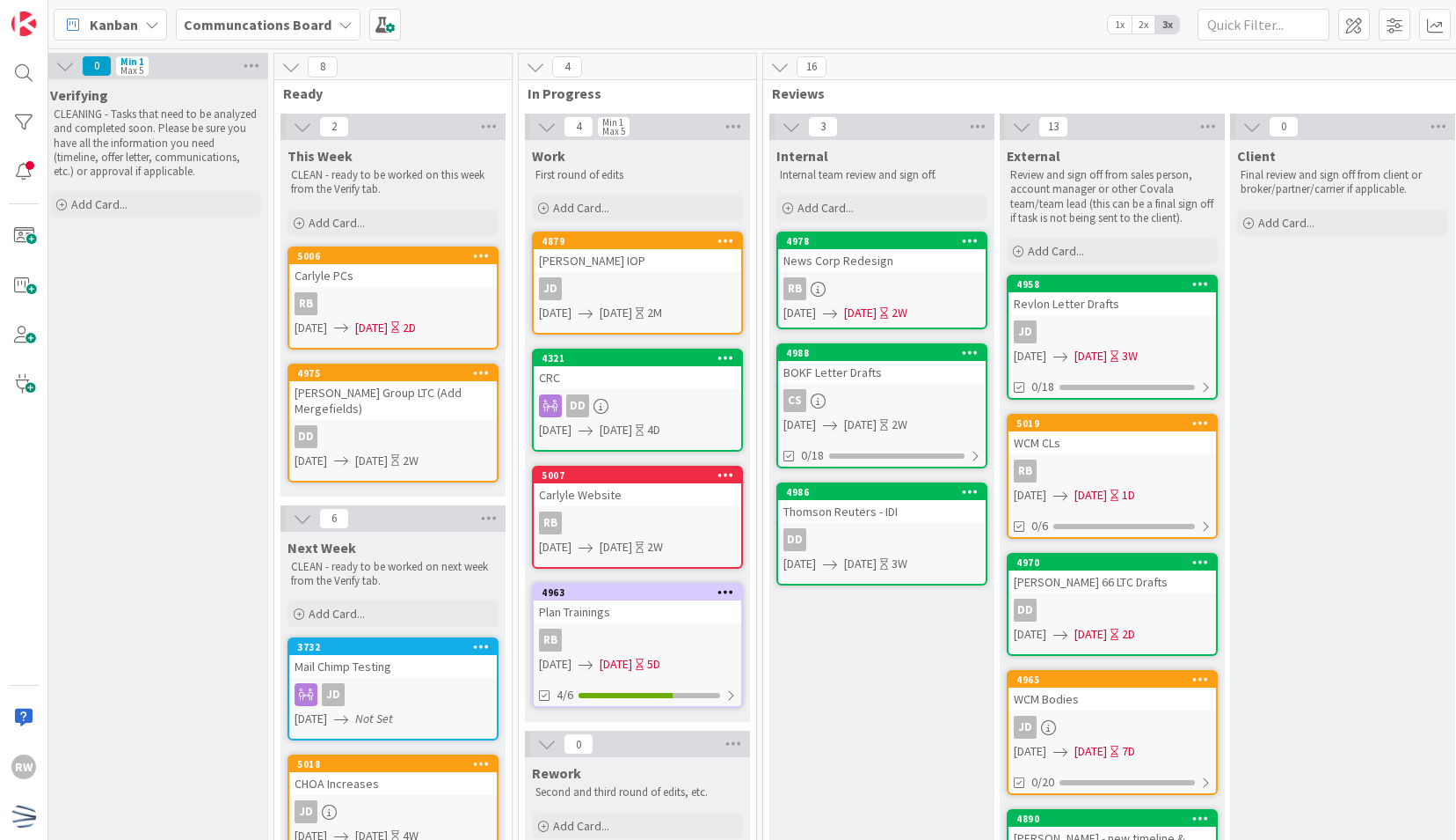
click at [912, 255] on div "News Corp Redesign" at bounding box center [881, 260] width 207 height 22
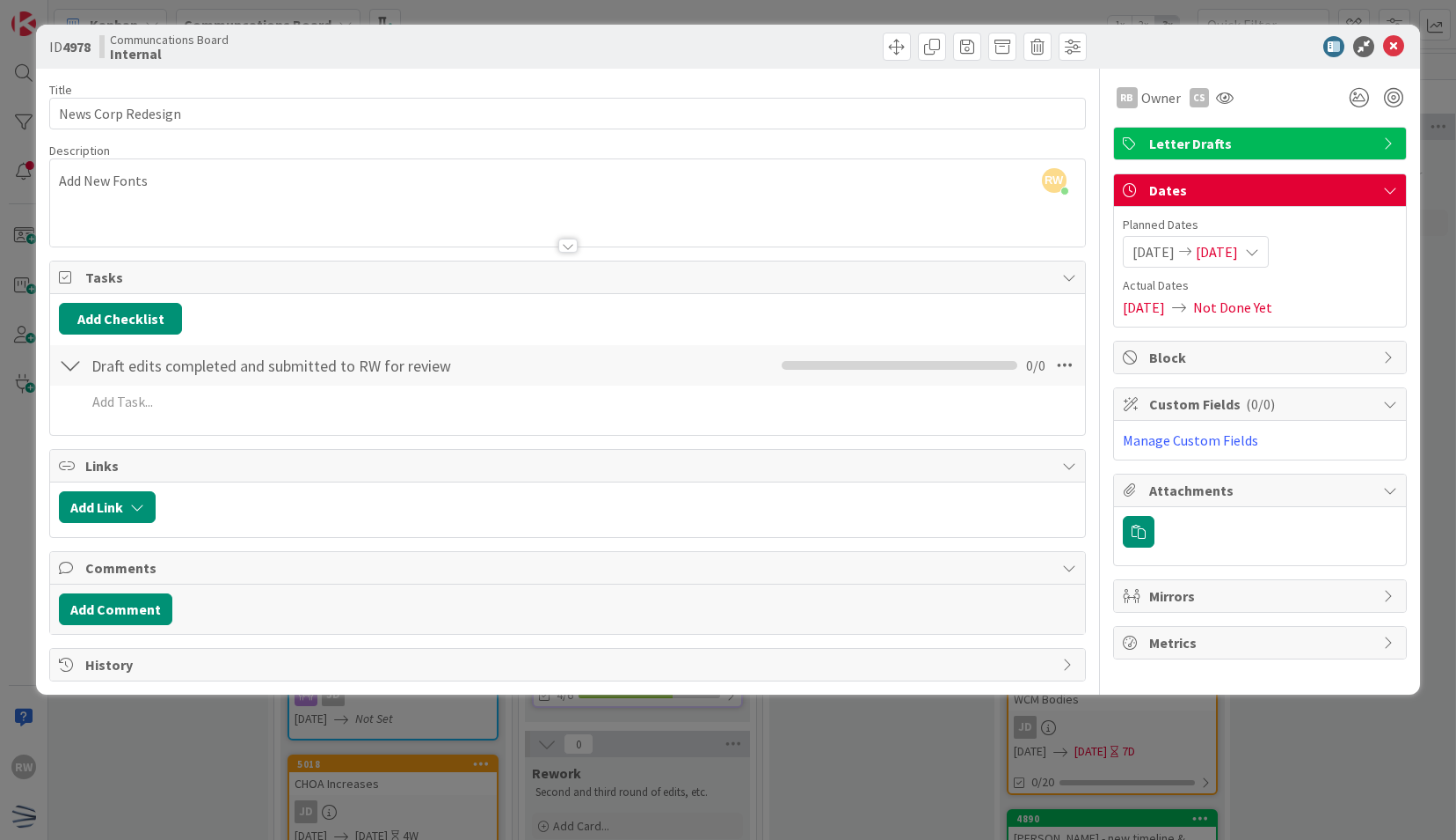
click at [1385, 42] on icon at bounding box center [1394, 47] width 21 height 21
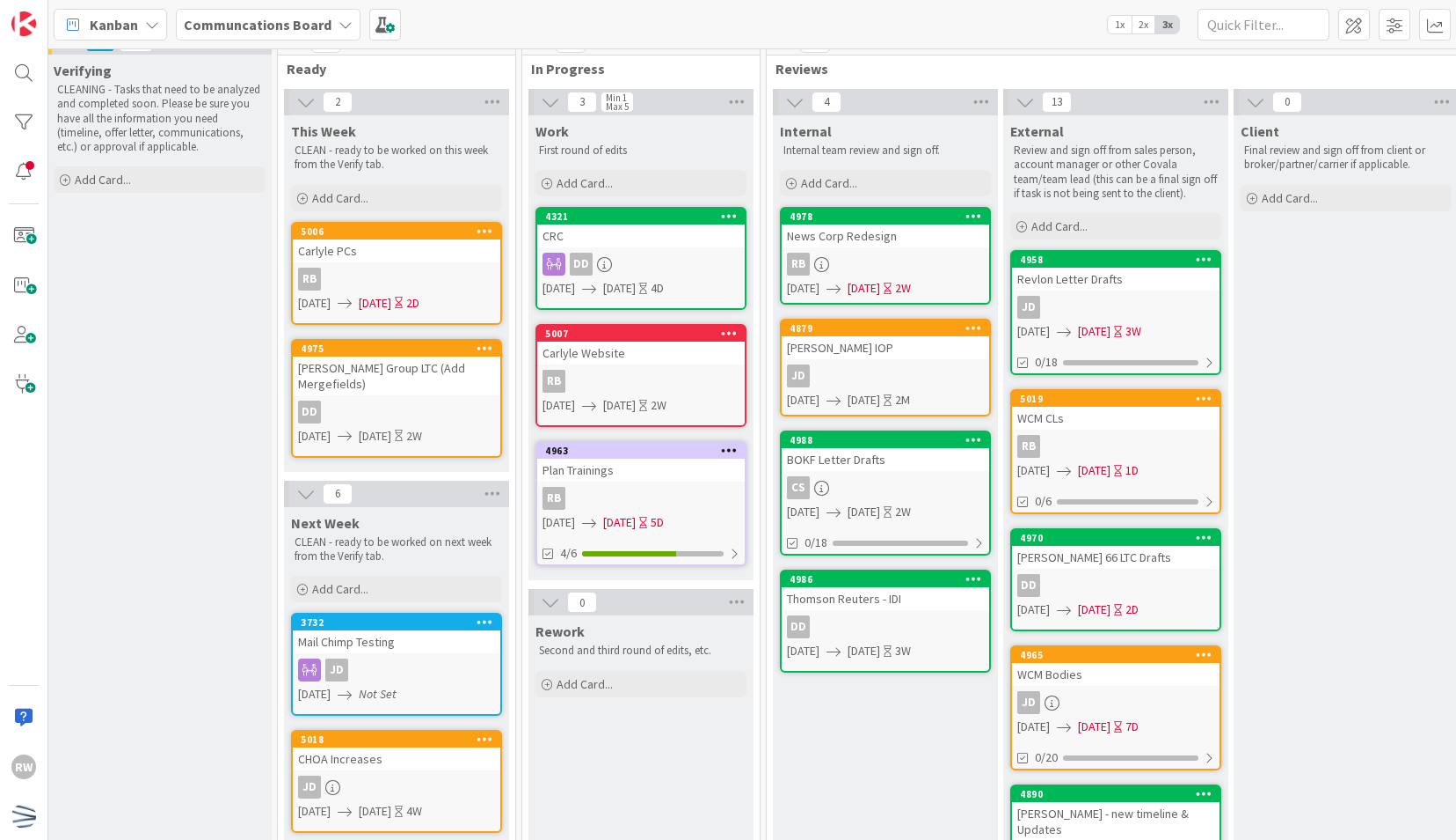
scroll to position [0, 239]
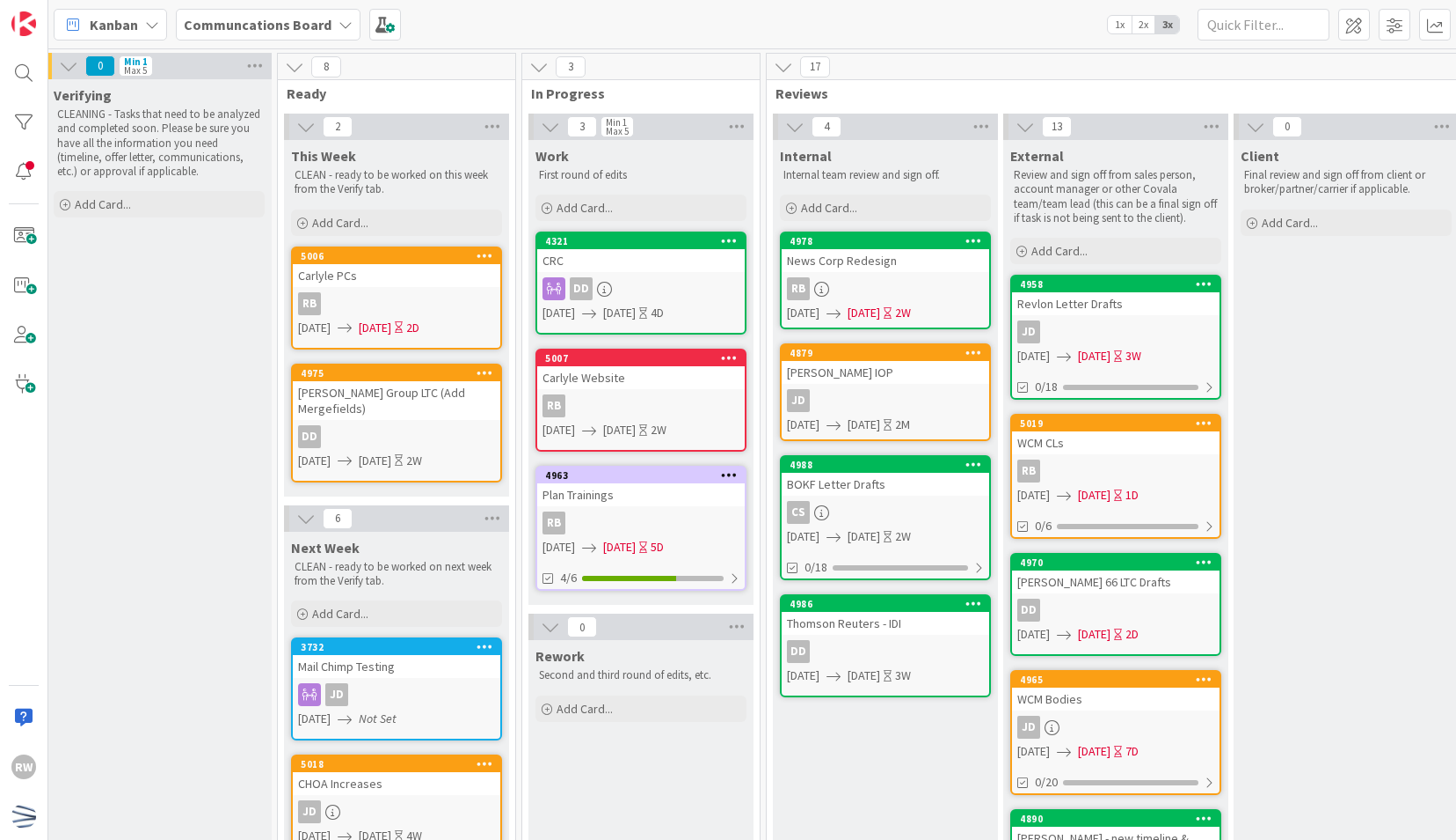
click at [413, 284] on div "Carlyle PCs" at bounding box center [396, 275] width 207 height 22
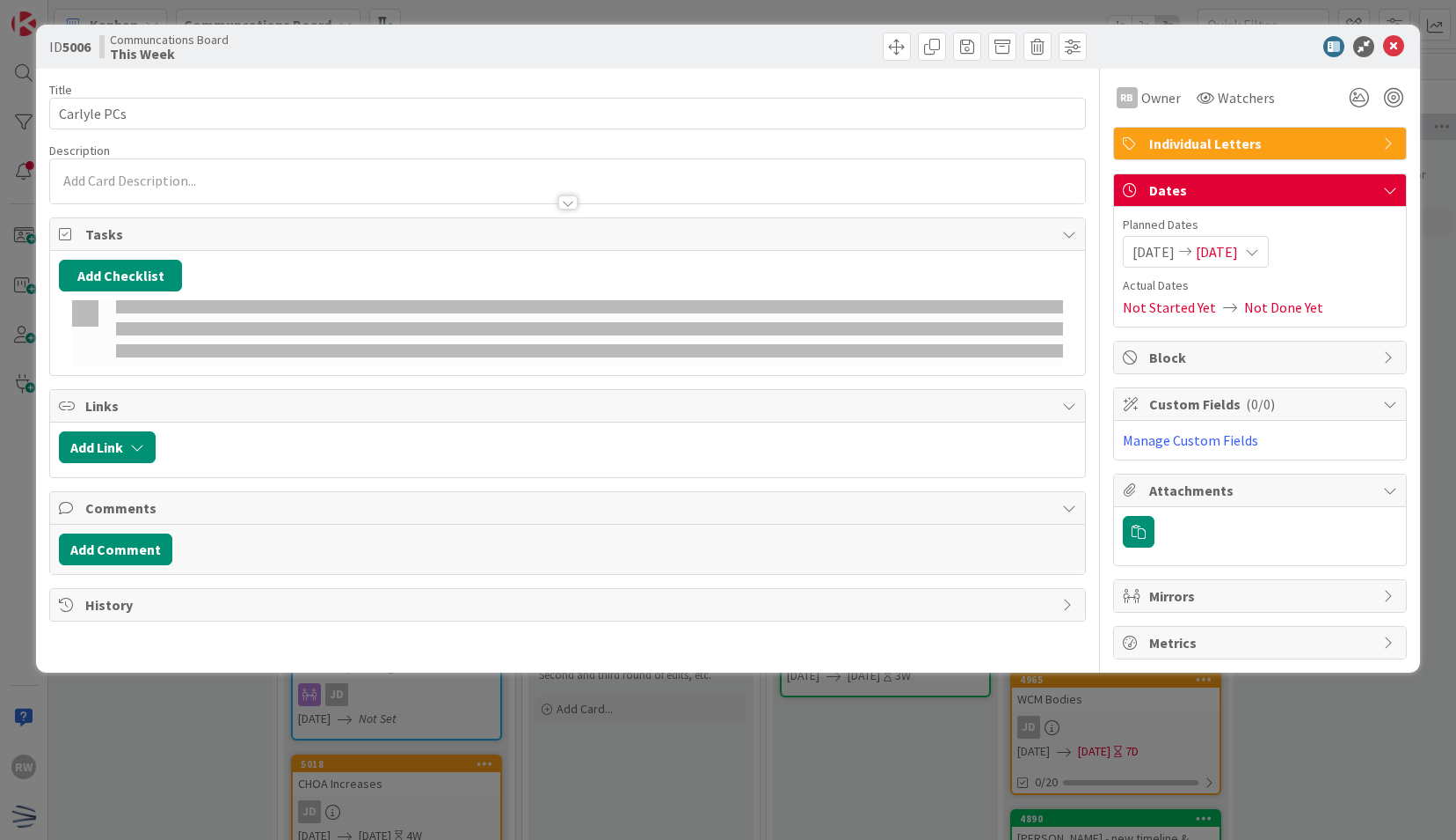
click at [1238, 247] on span "[DATE]" at bounding box center [1216, 251] width 42 height 21
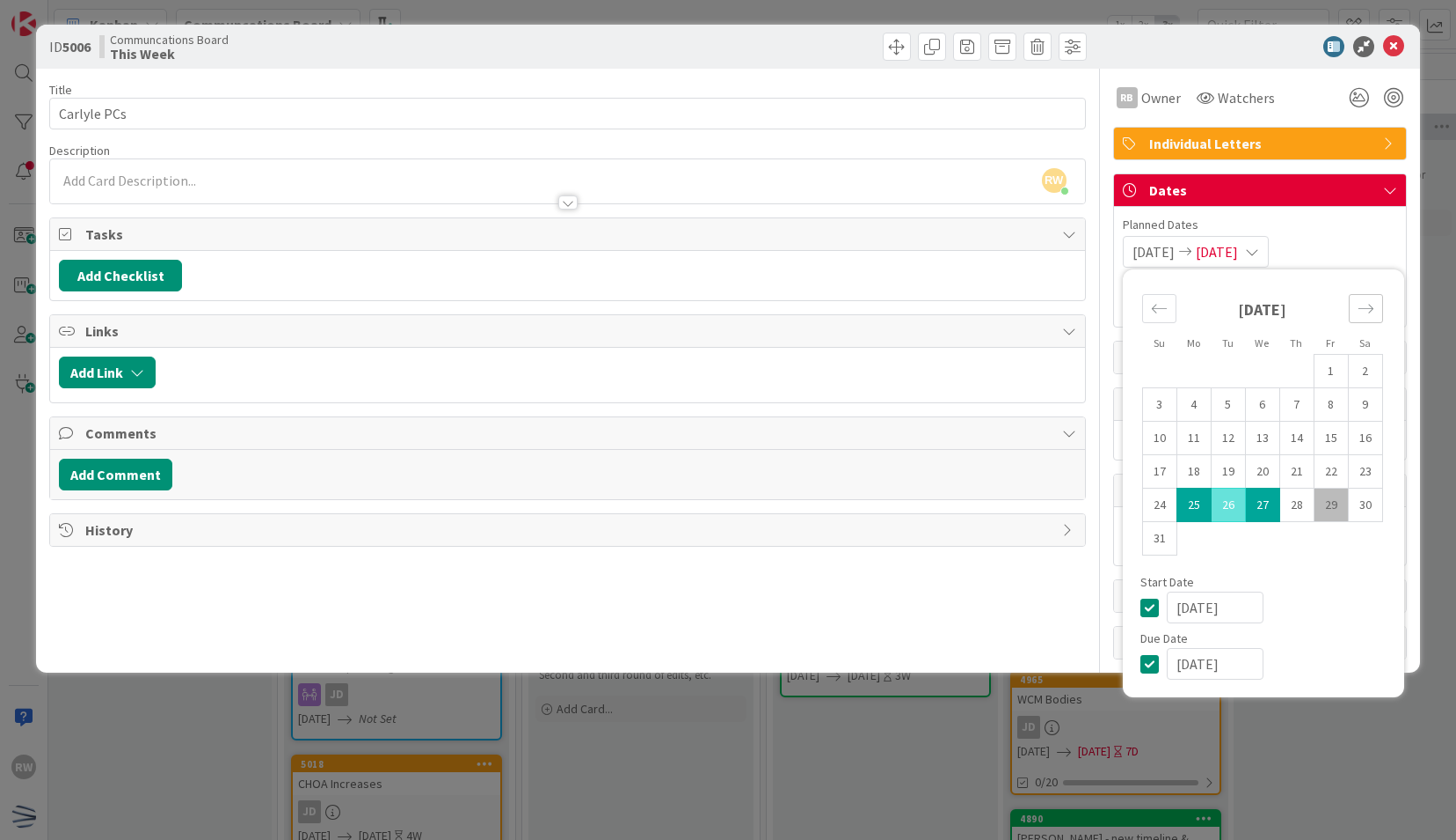
click at [1362, 301] on icon "Move forward to switch to the next month." at bounding box center [1365, 308] width 17 height 17
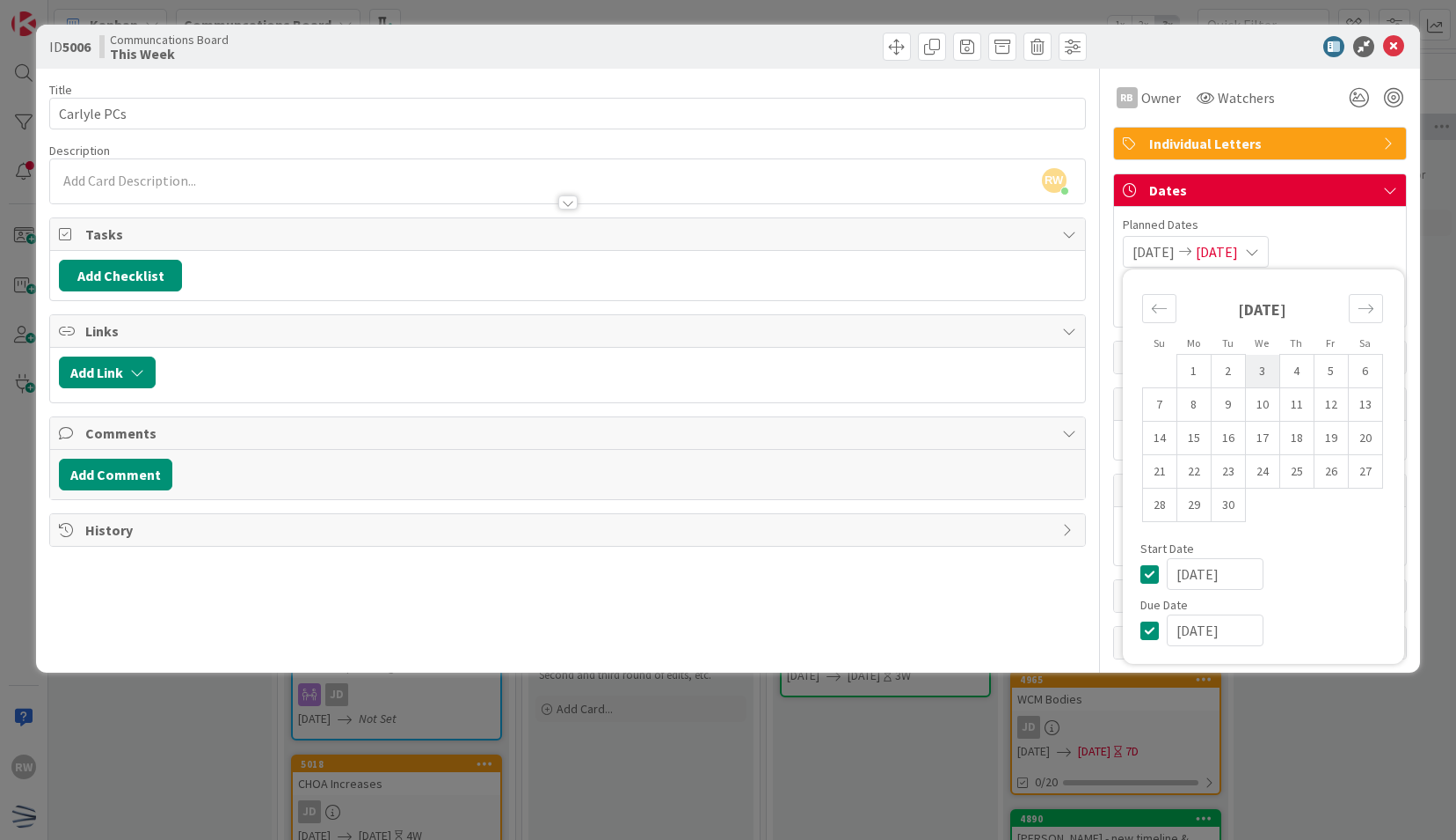
click at [1255, 369] on td "3" at bounding box center [1262, 371] width 34 height 33
type input "[DATE]"
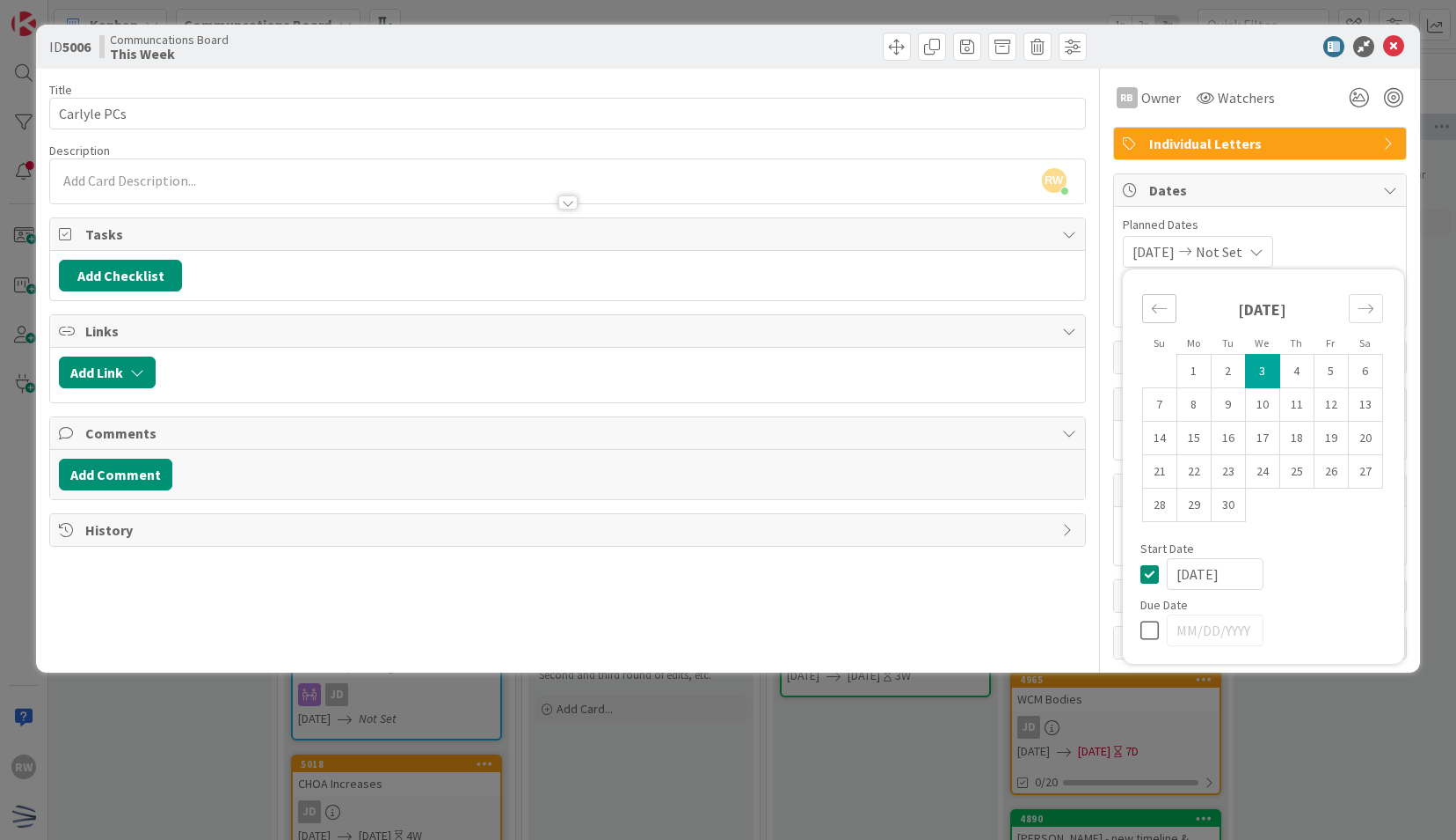
click at [1158, 309] on icon "Move backward to switch to the previous month." at bounding box center [1159, 308] width 17 height 17
click at [1196, 503] on td "25" at bounding box center [1193, 505] width 34 height 33
type input "[DATE]"
click at [1360, 301] on icon "Move forward to switch to the next month." at bounding box center [1365, 308] width 17 height 17
click at [1263, 373] on td "3" at bounding box center [1262, 371] width 34 height 33
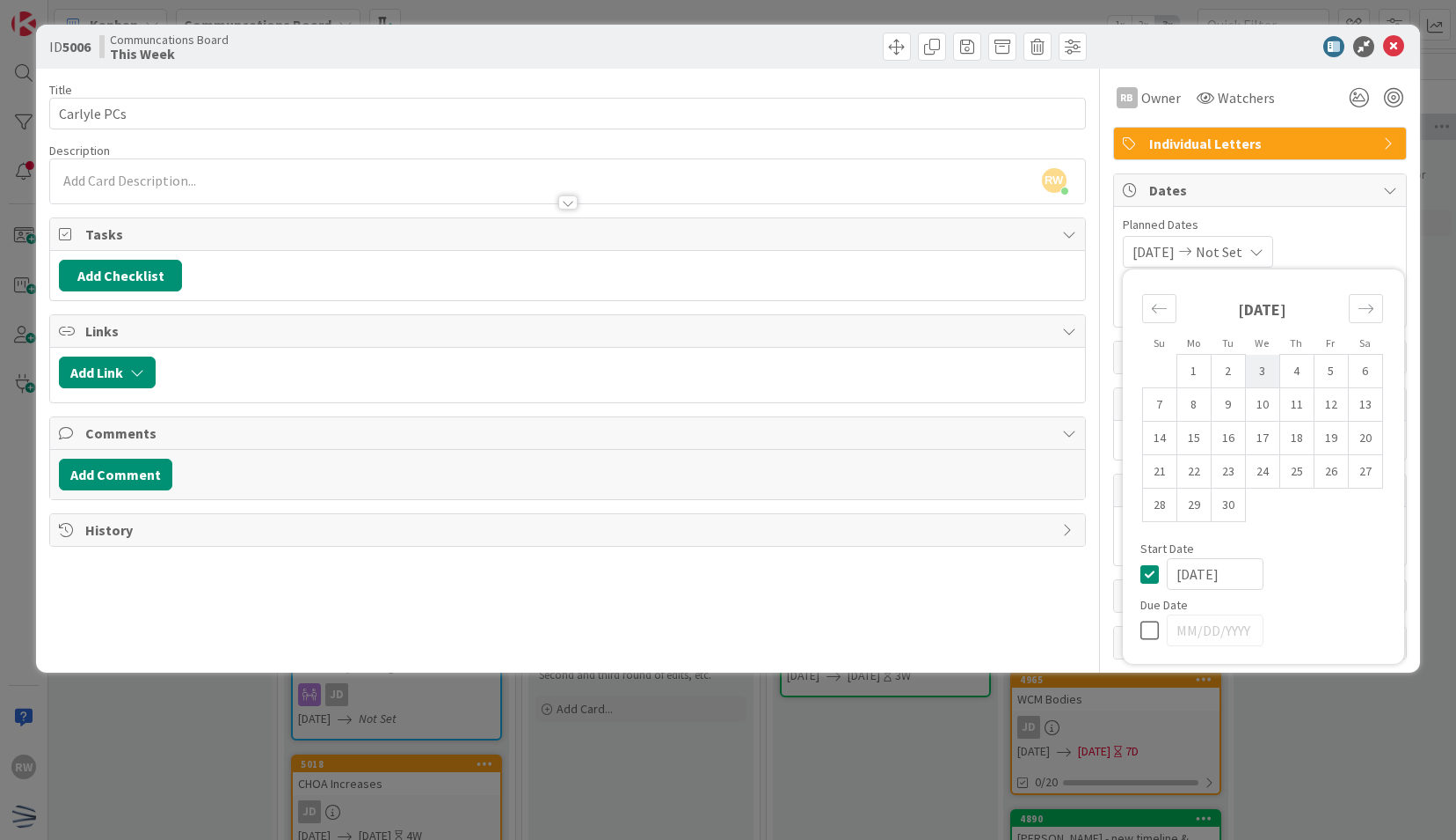
type input "[DATE]"
click at [1326, 168] on div "RB Owner Watchers Individual Letters Dates Planned Dates [DATE] [DATE] Su Mo Tu…" at bounding box center [1260, 363] width 294 height 591
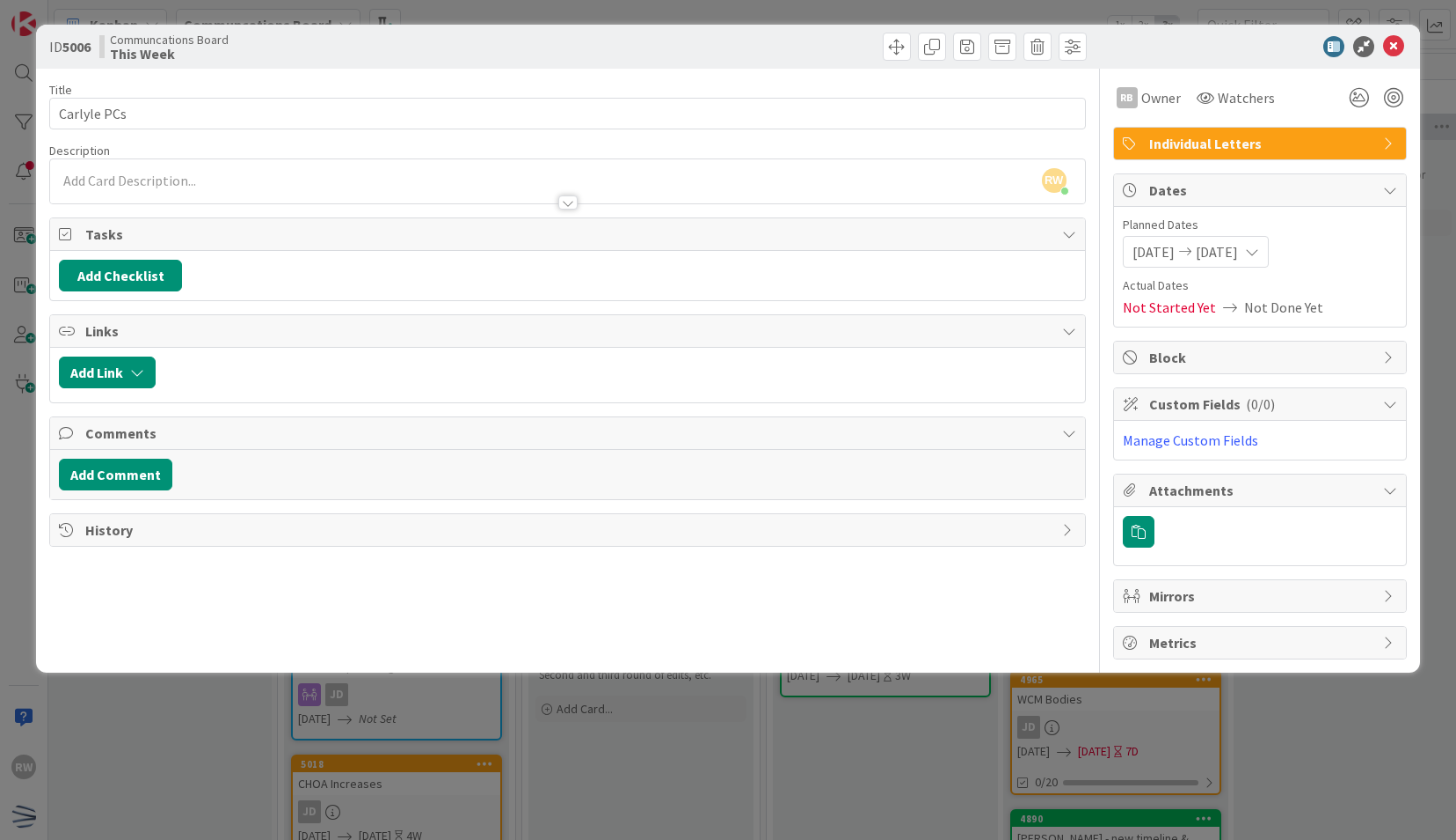
click at [1394, 32] on div "ID 5006 Communcations Board This Week" at bounding box center [728, 46] width 1383 height 44
click at [1394, 41] on icon at bounding box center [1394, 47] width 21 height 21
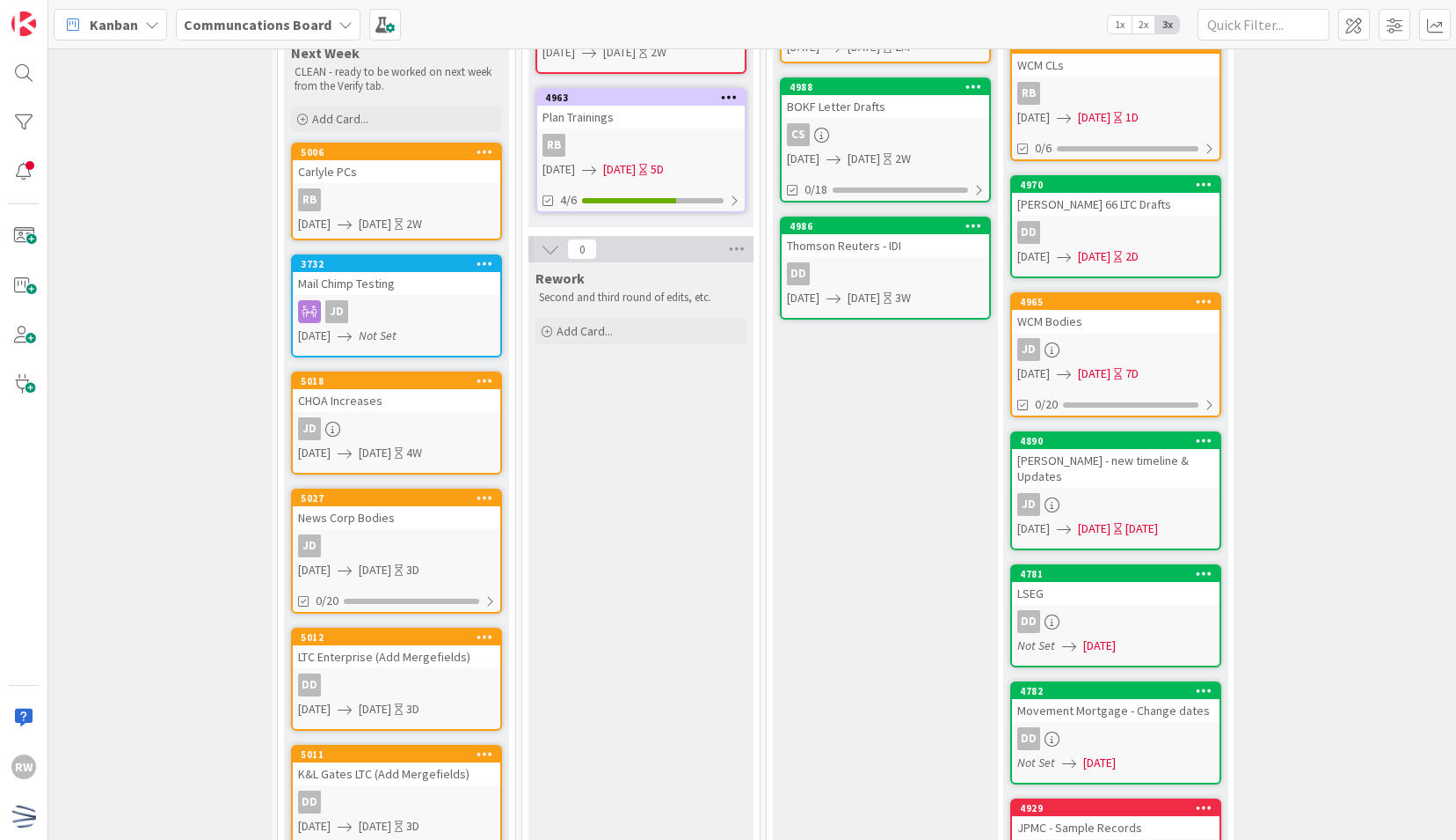
scroll to position [0, 239]
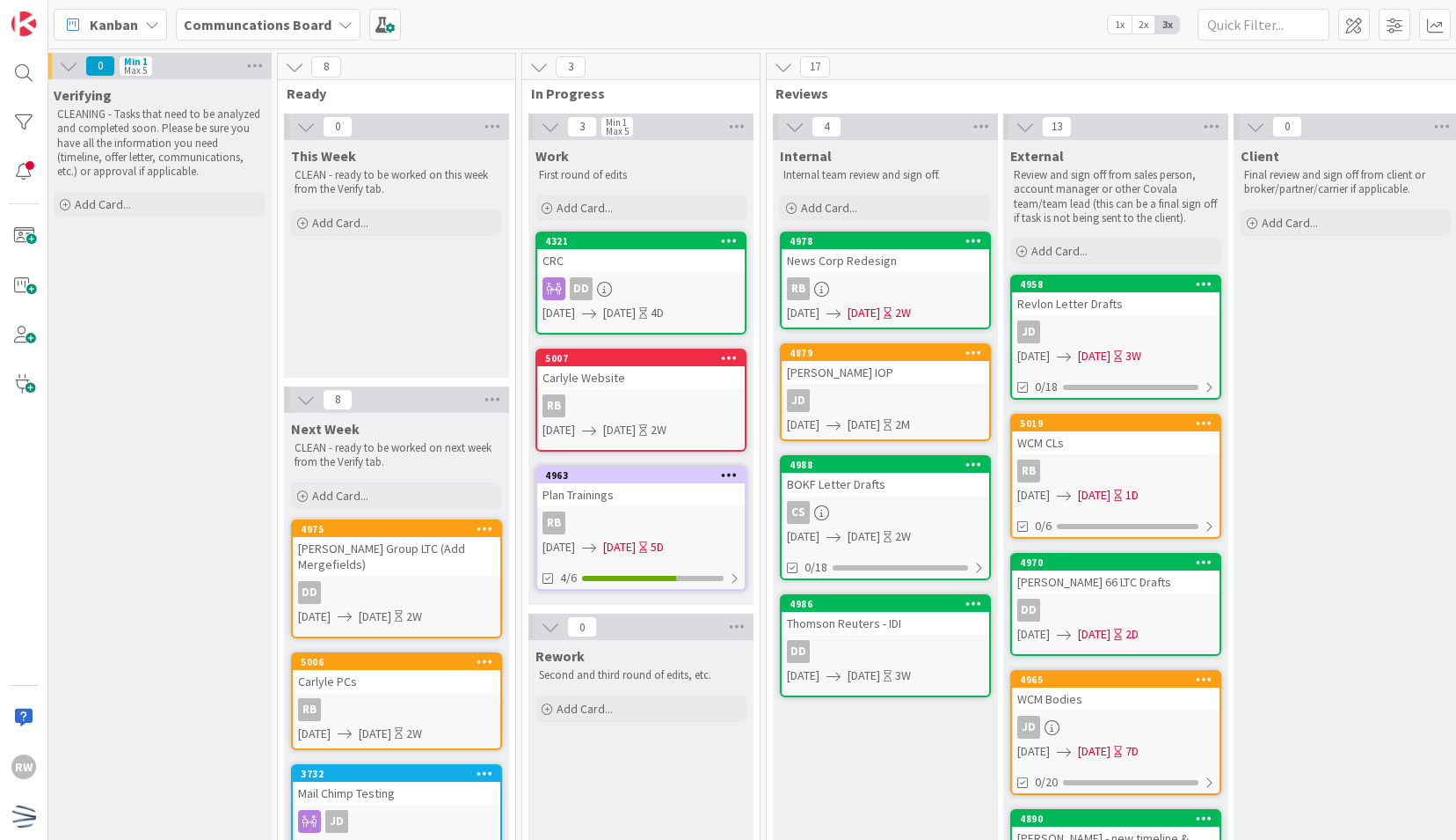
click at [406, 283] on div "This Week CLEAN - ready to be worked on this week from the Verify tab. Add Card…" at bounding box center [396, 259] width 225 height 238
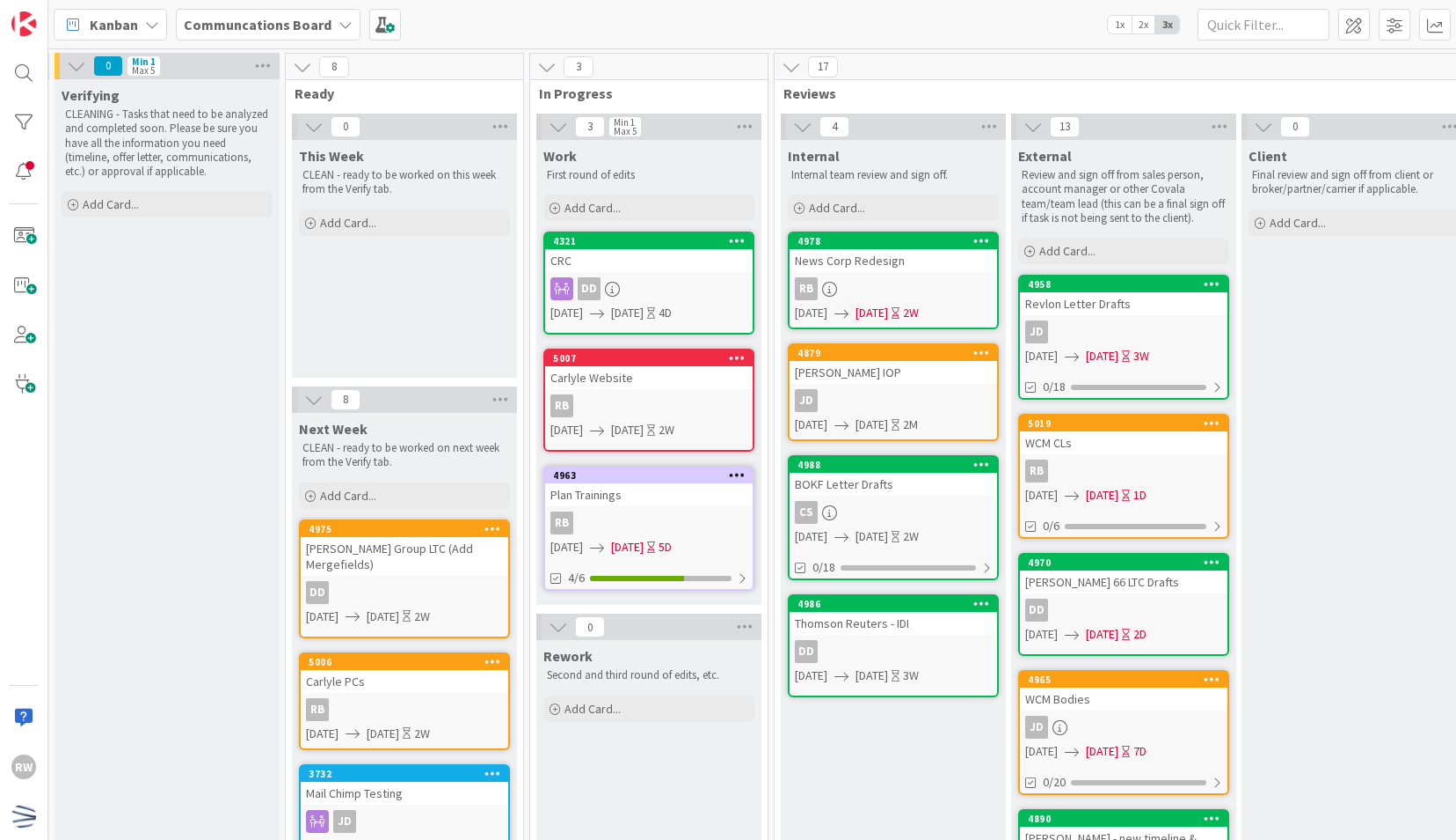
scroll to position [0, 292]
